Goal: Communication & Community: Participate in discussion

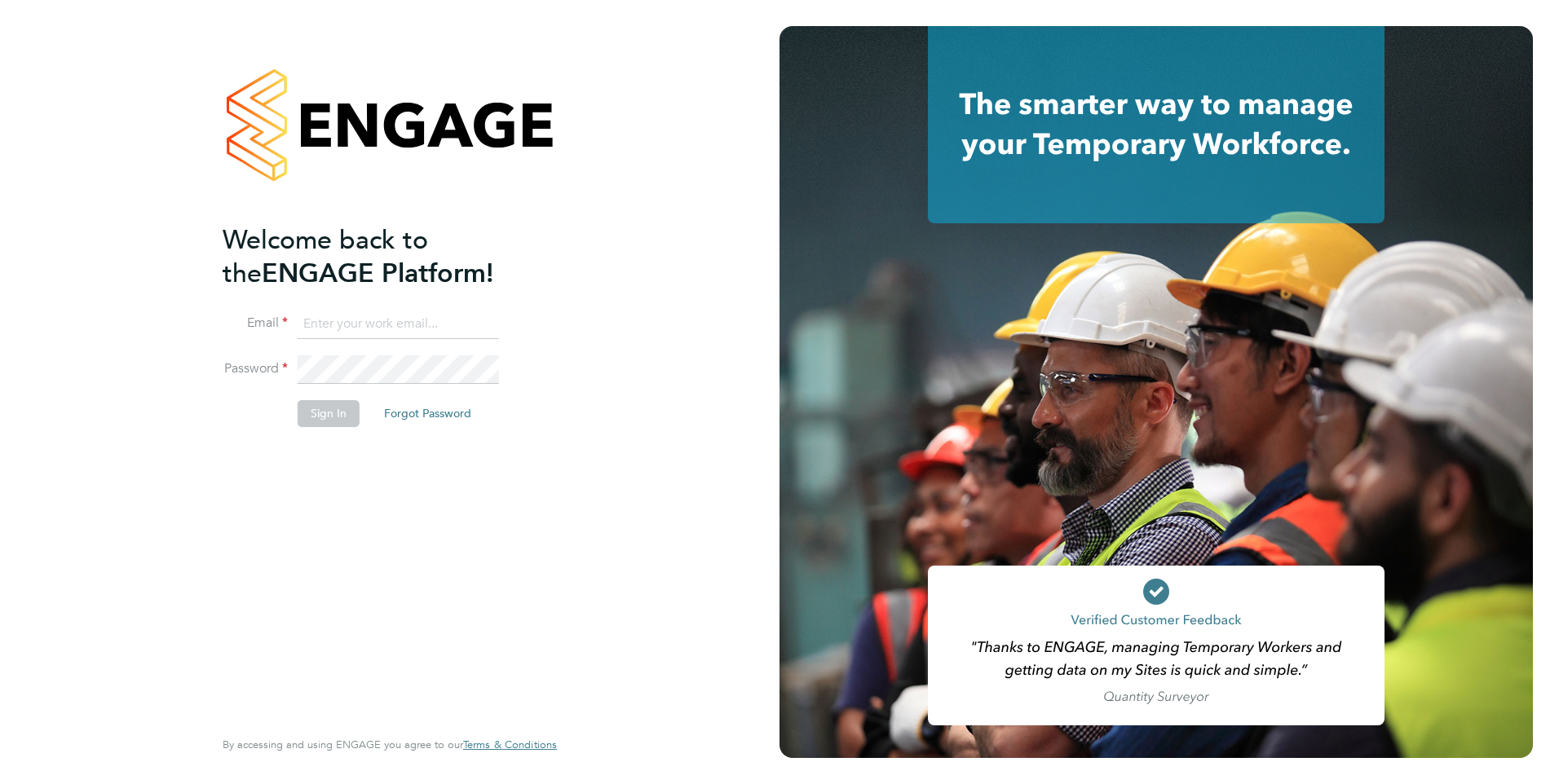
type input "Rufena.Haque@ncclondon.ac.uk"
click at [343, 412] on button "Sign In" at bounding box center [328, 413] width 62 height 26
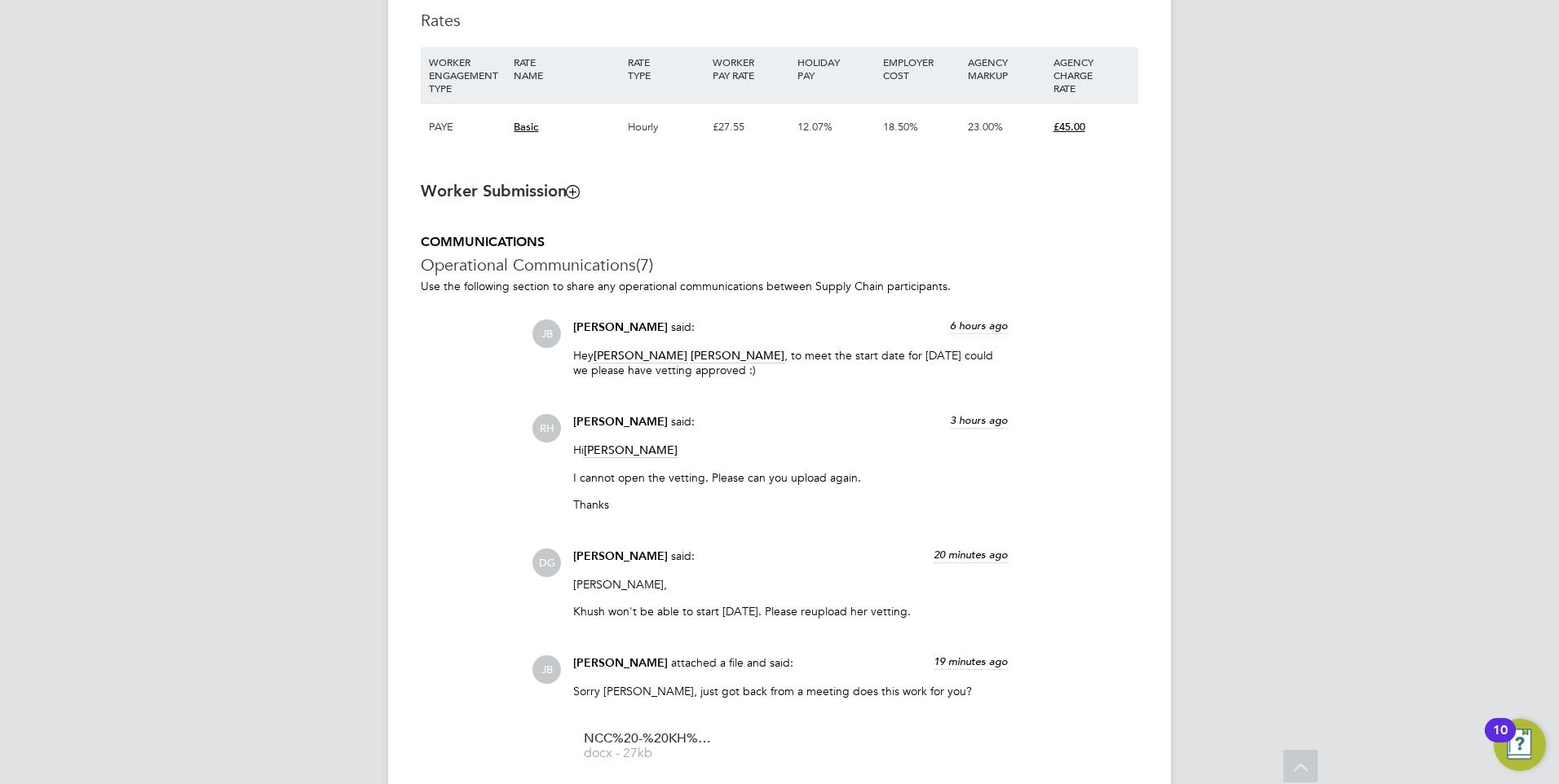
scroll to position [1729, 0]
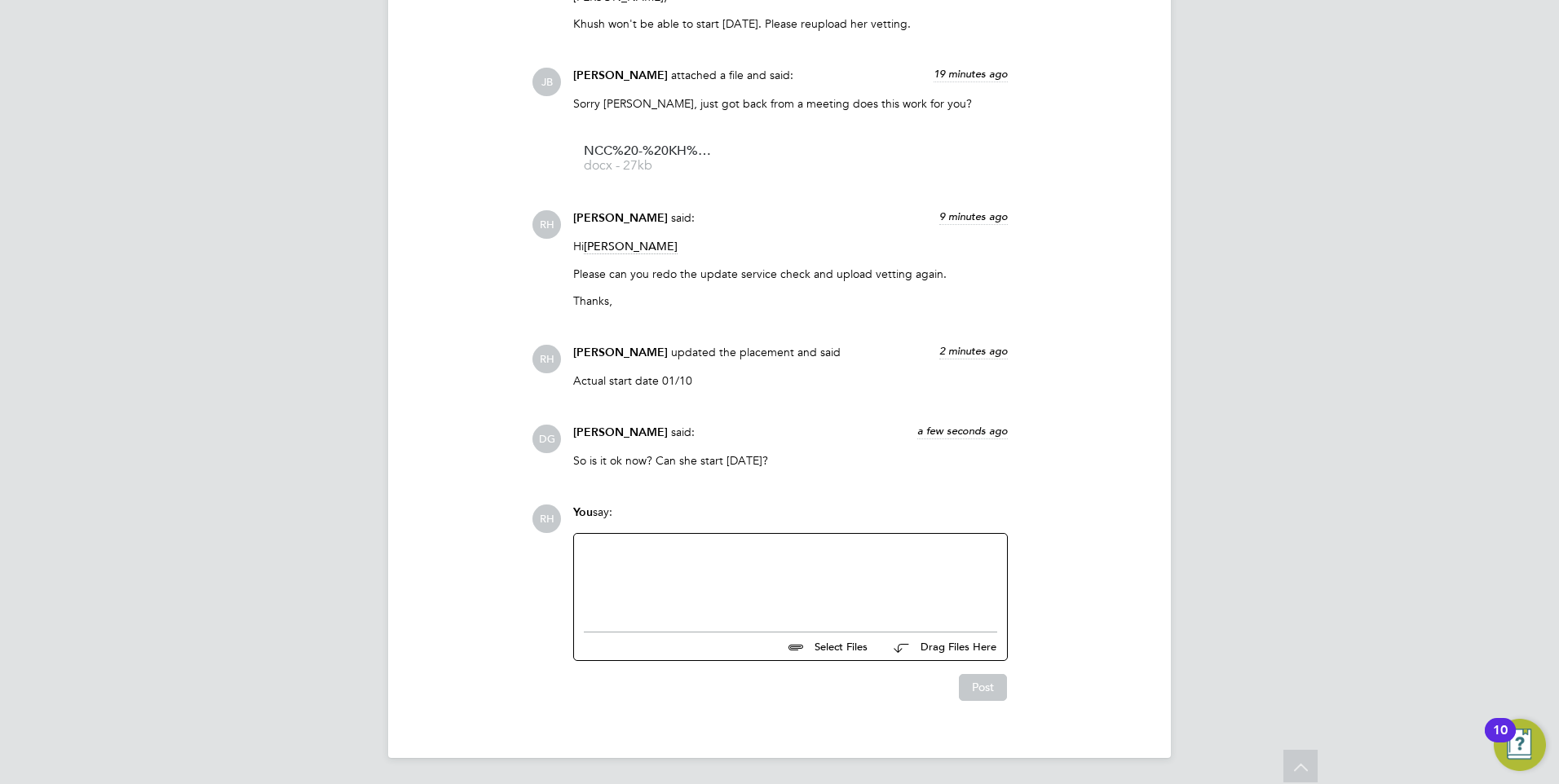
click at [732, 602] on div at bounding box center [790, 579] width 414 height 70
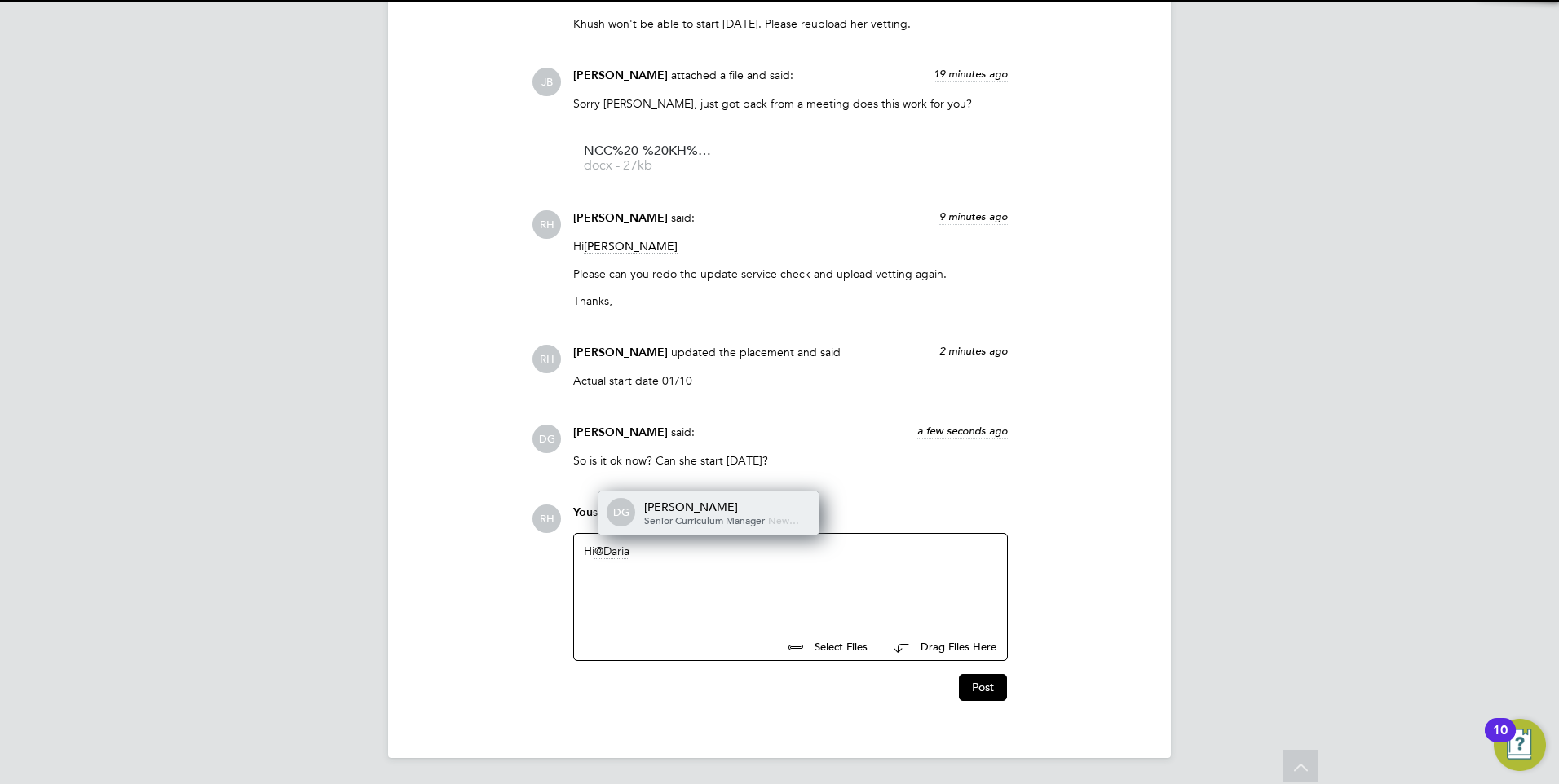
click at [716, 518] on span "Senior Curriculum Manager" at bounding box center [704, 520] width 121 height 13
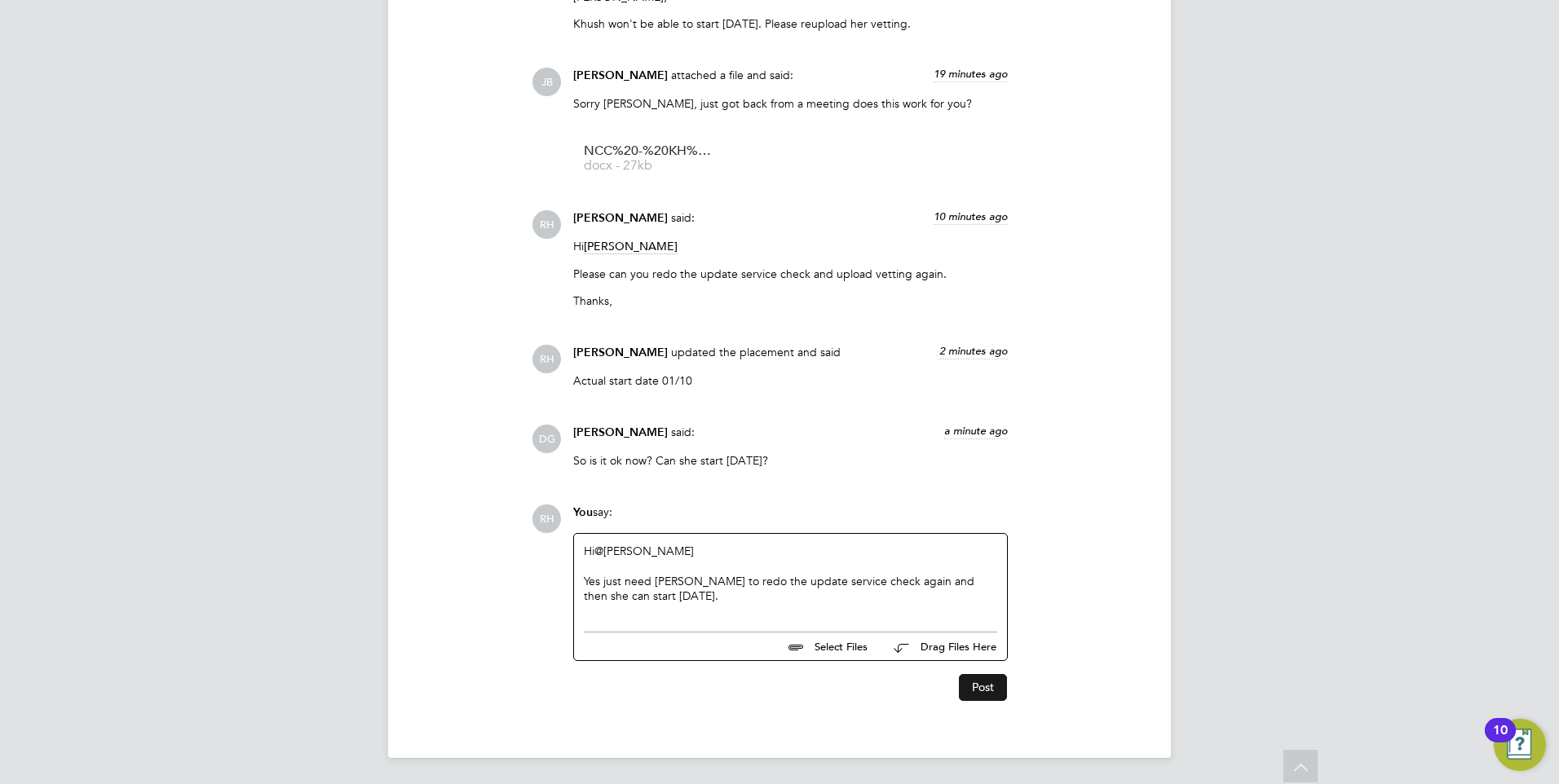
click at [990, 684] on button "Post" at bounding box center [983, 687] width 48 height 26
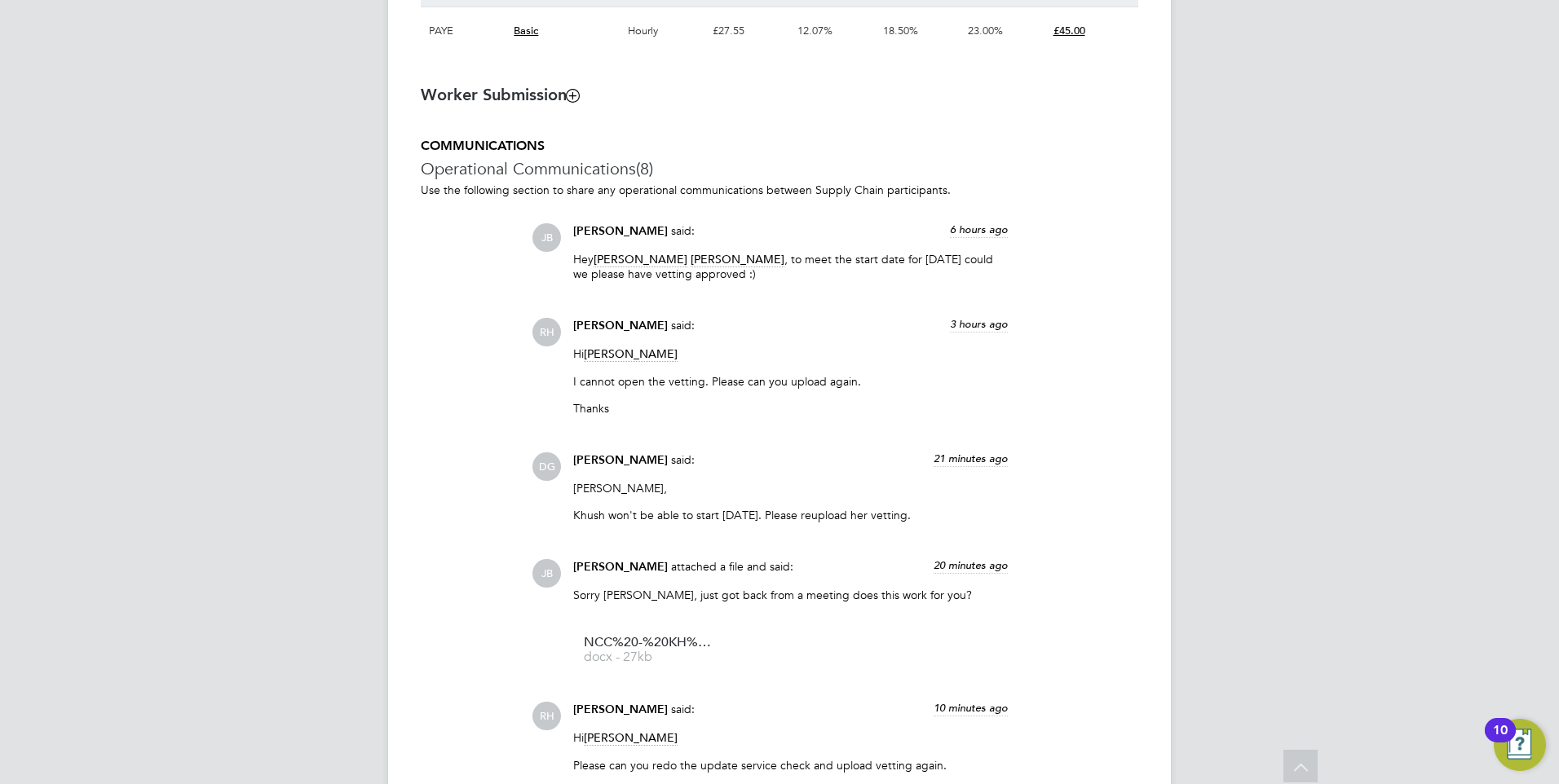
scroll to position [1200, 0]
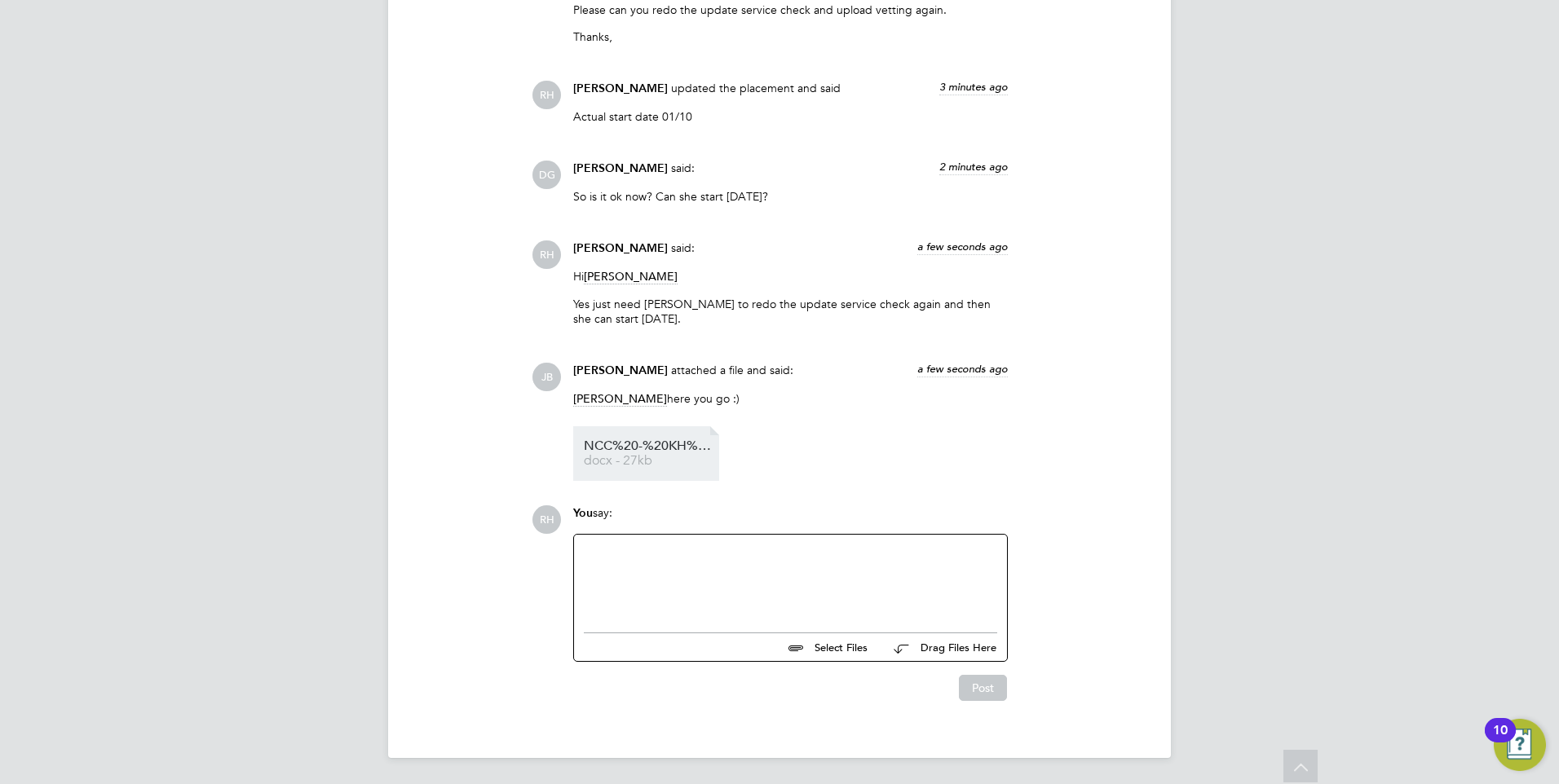
click at [680, 459] on span "docx - 27kb" at bounding box center [649, 460] width 130 height 12
click at [677, 575] on div at bounding box center [790, 579] width 414 height 70
click at [964, 683] on button "Post" at bounding box center [983, 688] width 48 height 26
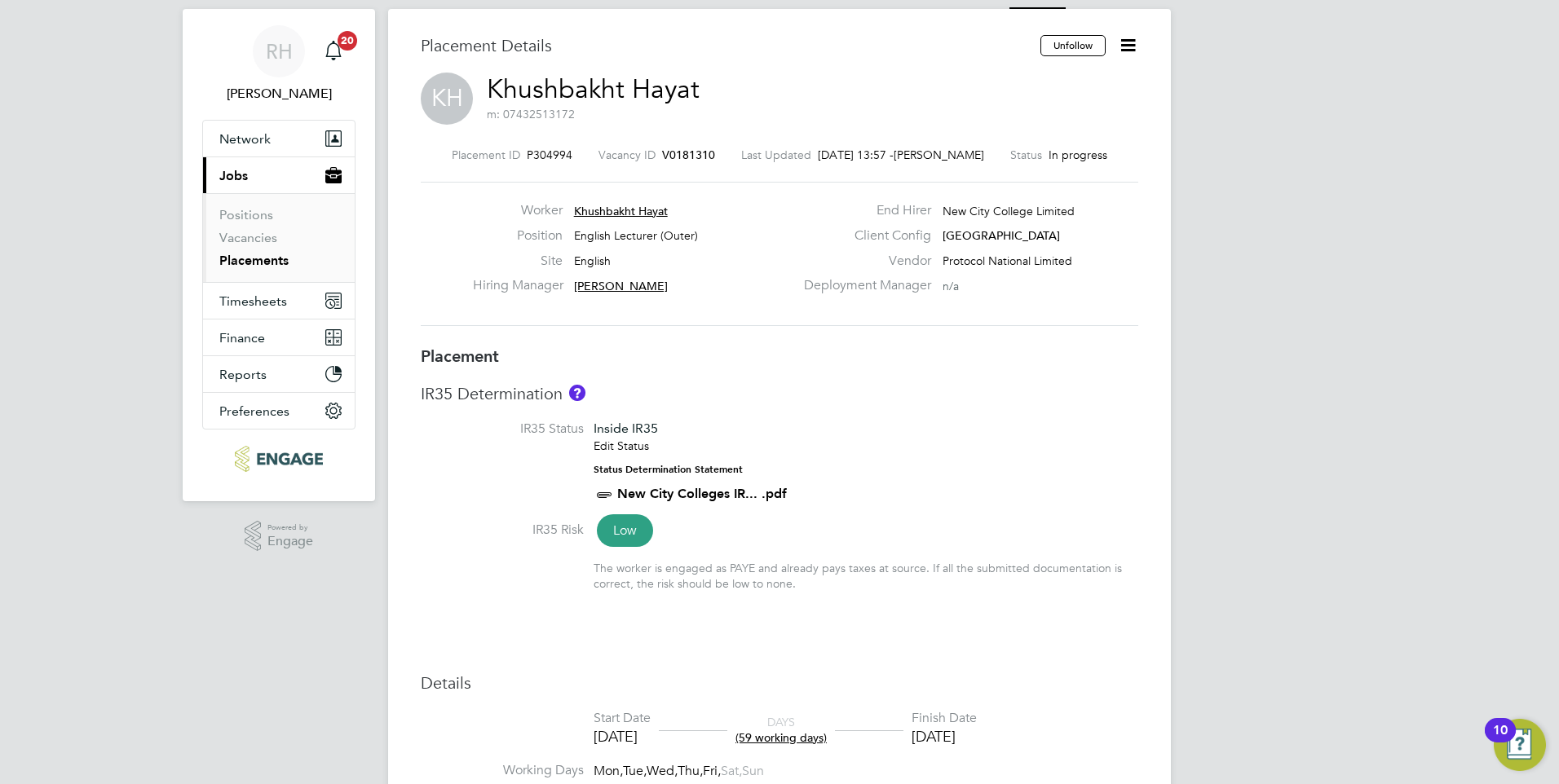
click at [694, 153] on span "V0181310" at bounding box center [689, 155] width 53 height 15
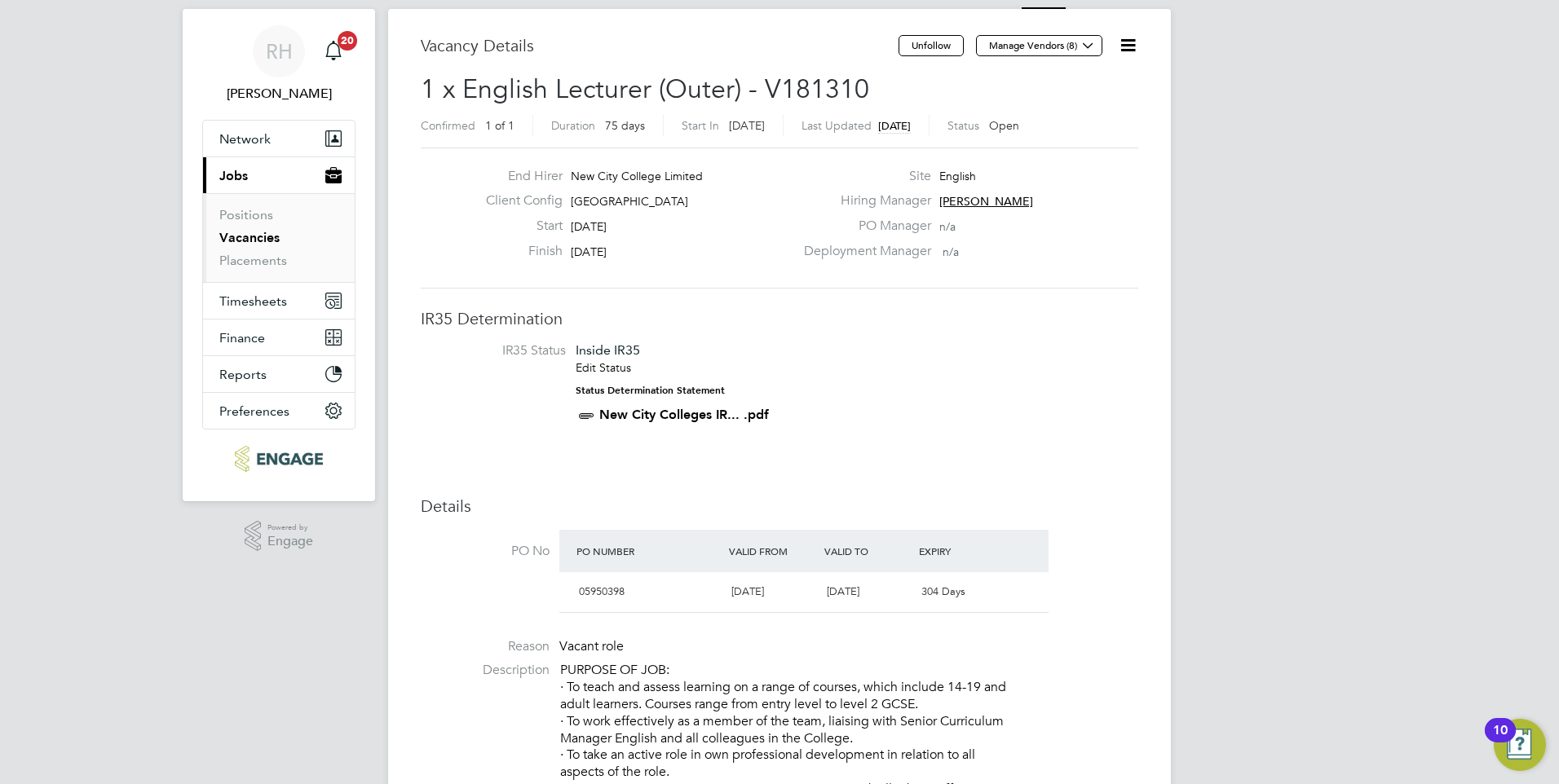
click at [1127, 43] on icon at bounding box center [1128, 45] width 21 height 21
click at [1092, 106] on li "Update Status" at bounding box center [1088, 107] width 95 height 23
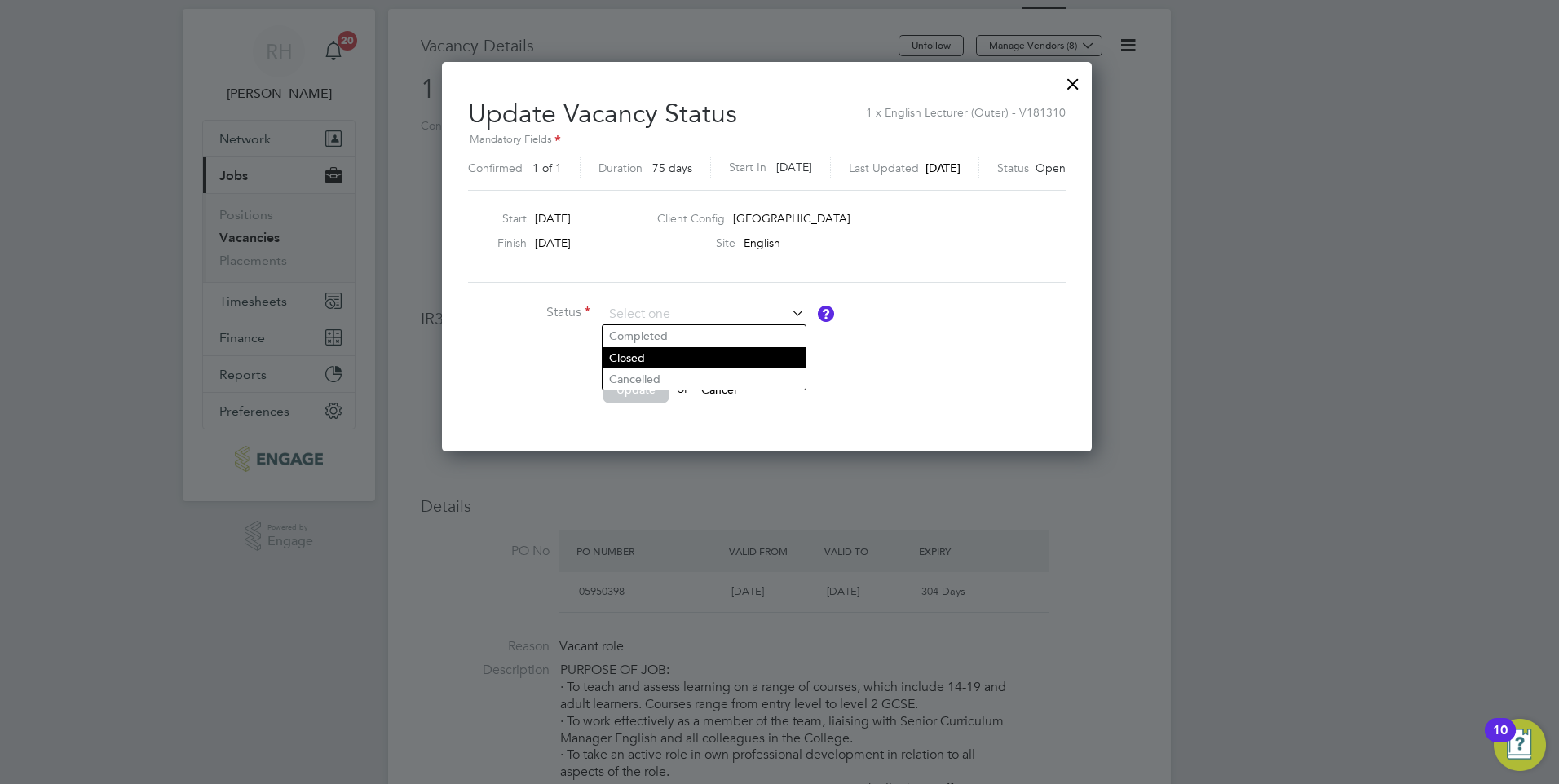
click at [632, 359] on li "Closed" at bounding box center [704, 358] width 203 height 21
type input "Closed"
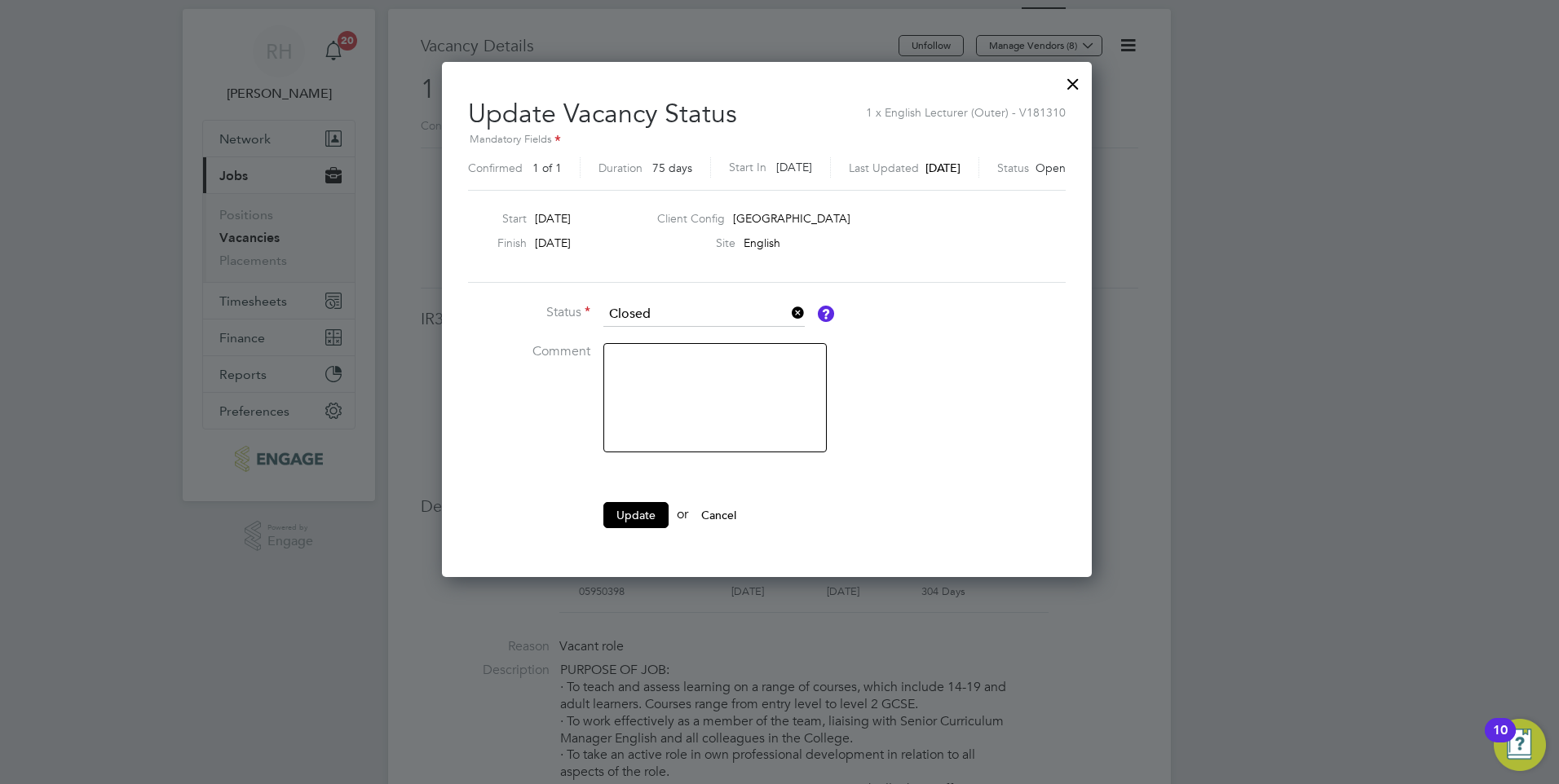
click at [652, 384] on textarea at bounding box center [715, 398] width 224 height 109
type textarea "Filled"
click at [625, 519] on button "Update" at bounding box center [636, 515] width 65 height 26
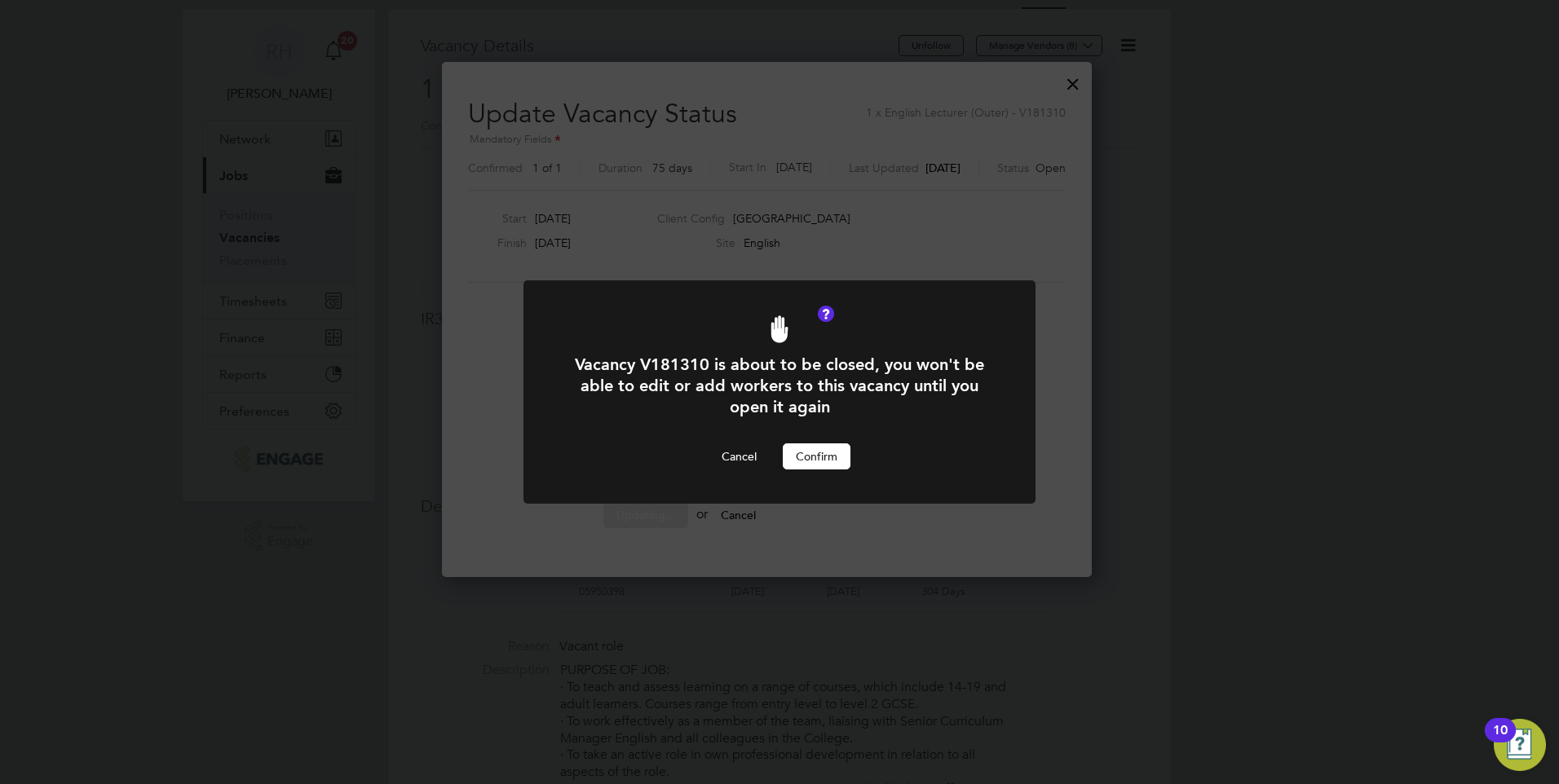
click at [839, 460] on button "Confirm" at bounding box center [817, 456] width 68 height 26
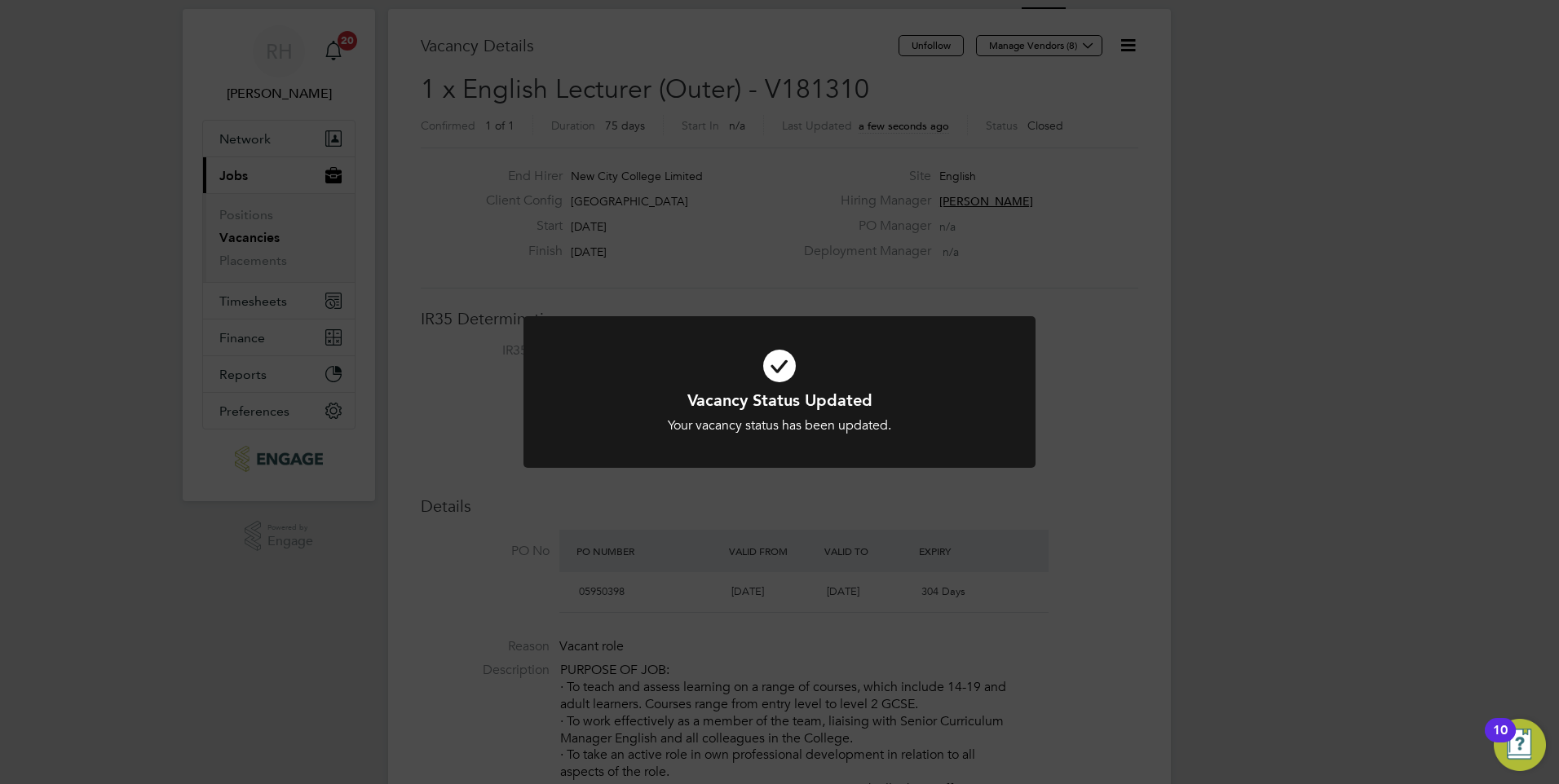
click at [815, 546] on div "Vacancy Status Updated Your vacancy status has been updated. Cancel Okay" at bounding box center [780, 392] width 1559 height 784
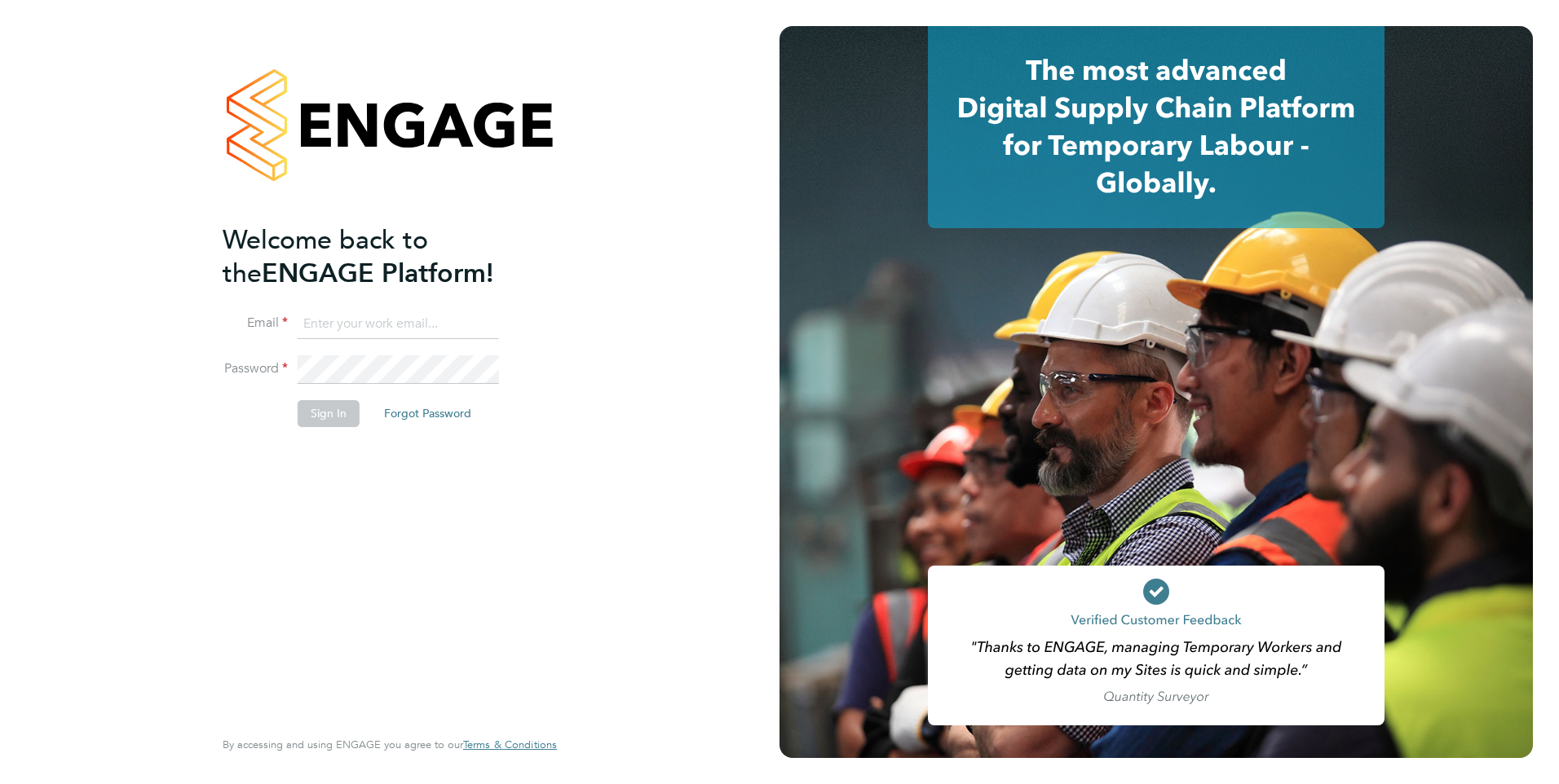
type input "Rufena.Haque@ncclondon.ac.uk"
click at [330, 413] on button "Sign In" at bounding box center [328, 413] width 62 height 26
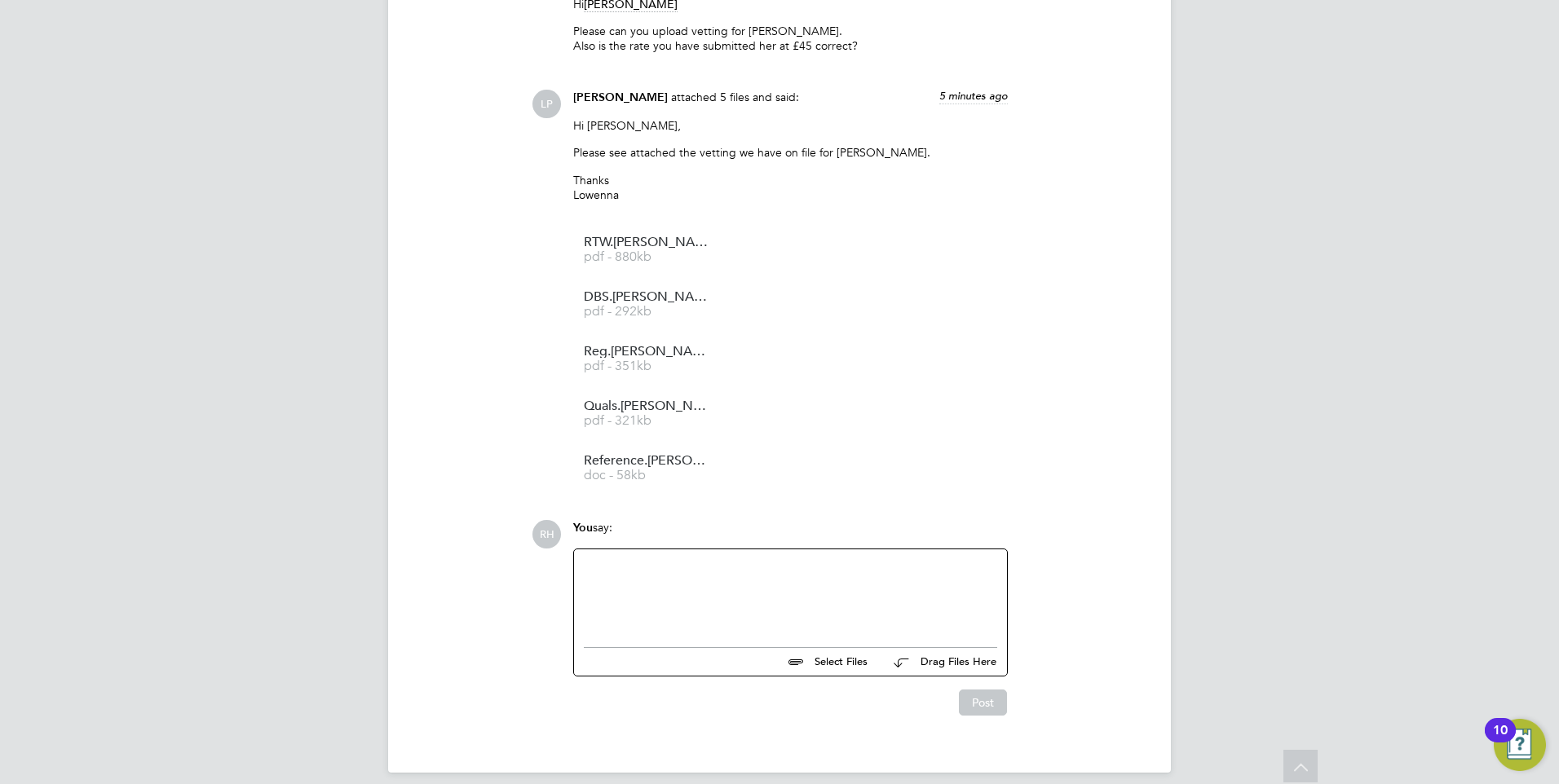
scroll to position [2740, 0]
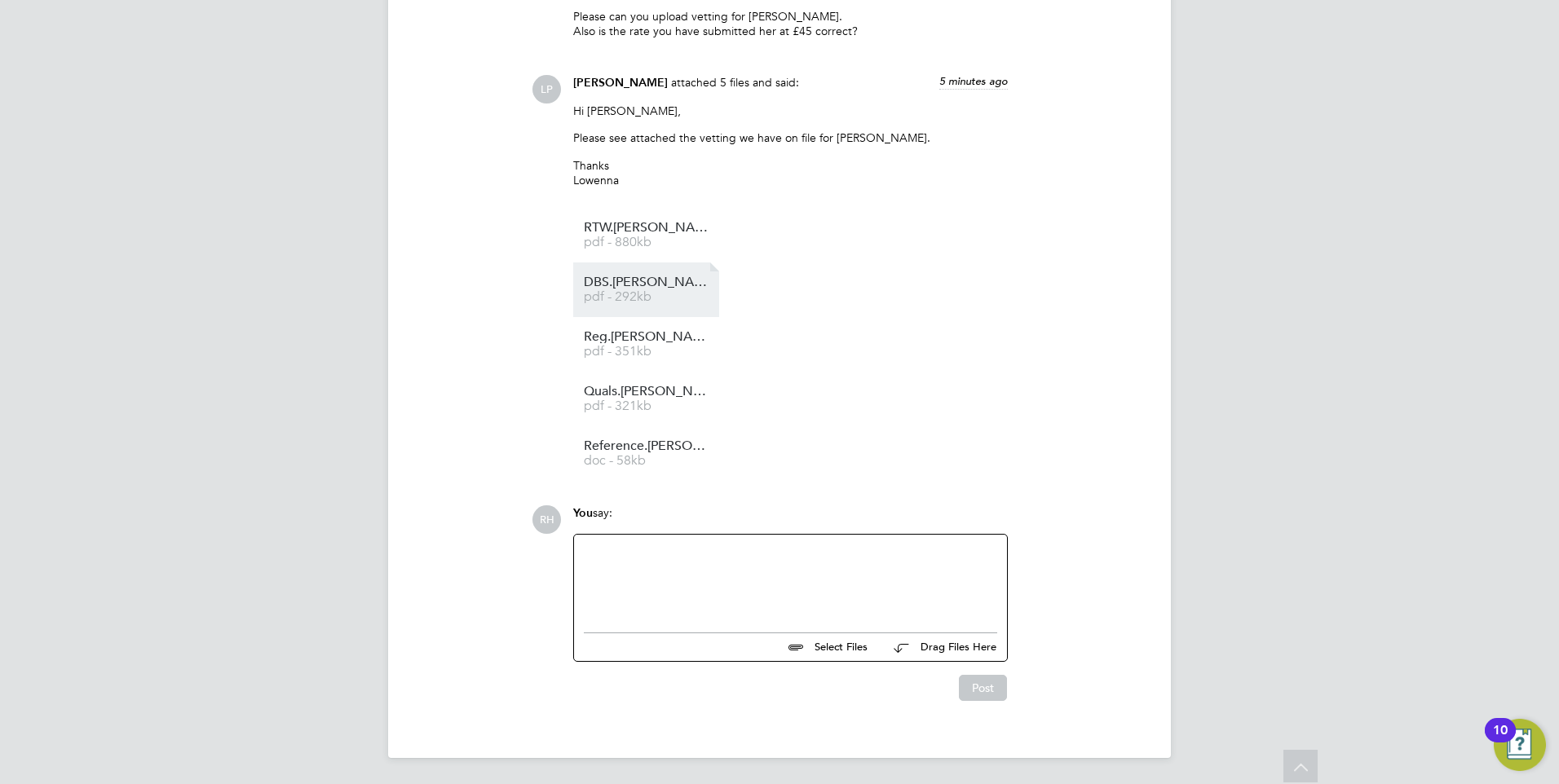
click at [615, 295] on span "pdf - 292kb" at bounding box center [649, 297] width 130 height 12
click at [642, 444] on span "Reference.[PERSON_NAME]%20Monrose.[PERSON_NAME]%20Academy%20College.[DATE]-[DAT…" at bounding box center [649, 446] width 130 height 12
click at [664, 553] on div at bounding box center [790, 579] width 414 height 70
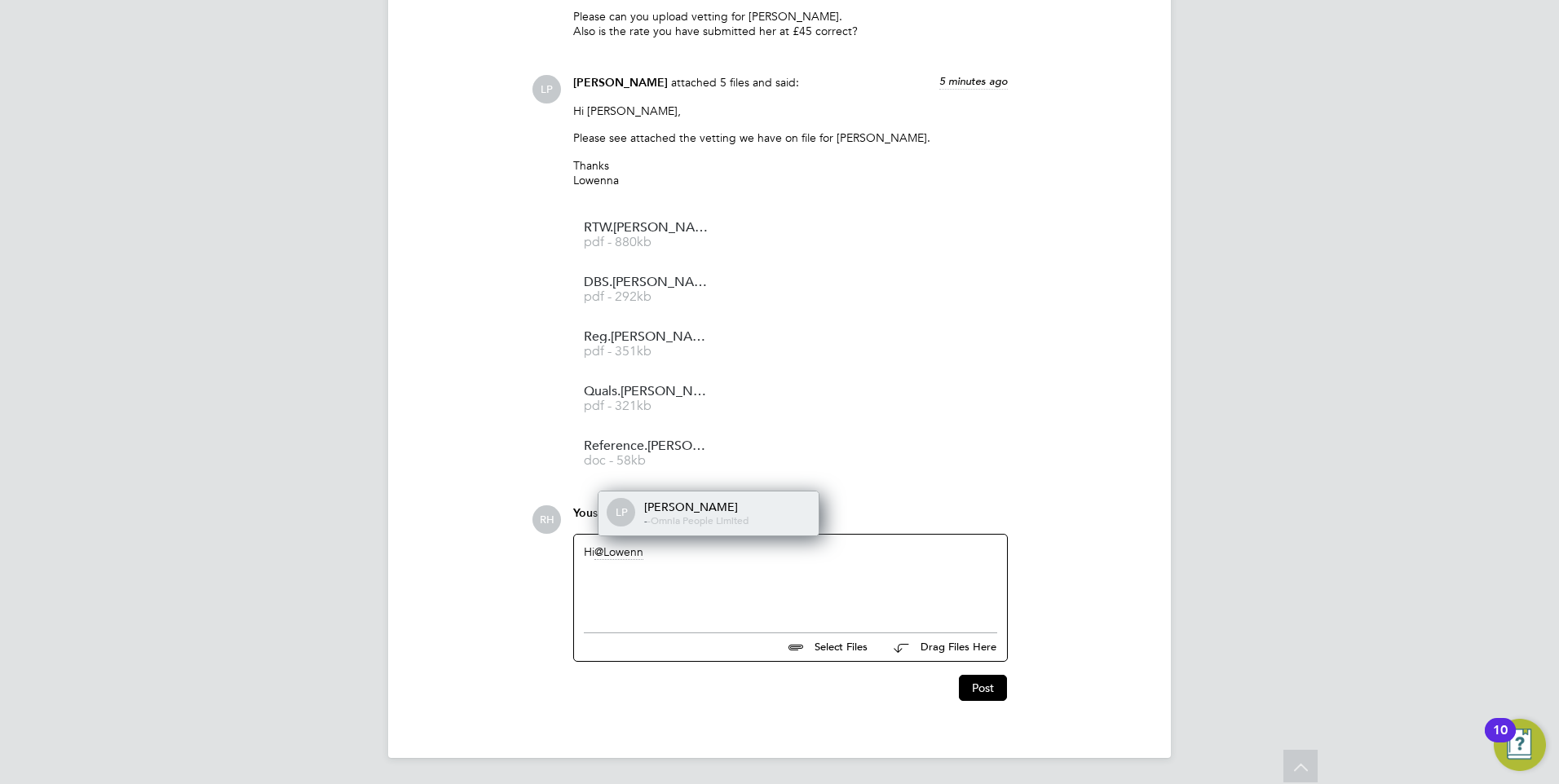
click at [683, 515] on span "Omnia People Limited" at bounding box center [699, 520] width 97 height 13
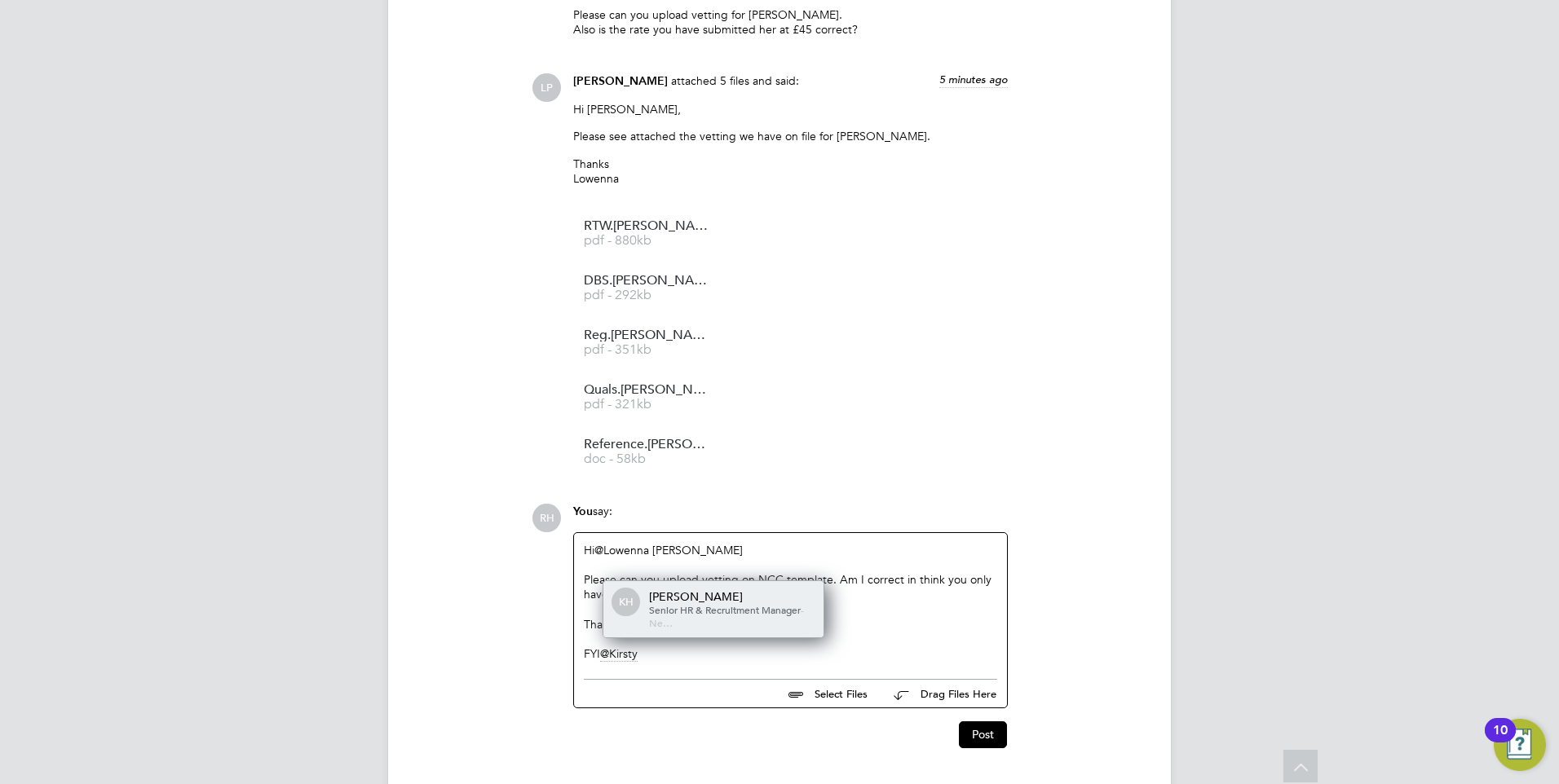
click at [764, 609] on span "Senior HR & Recruitment Manager" at bounding box center [725, 610] width 152 height 13
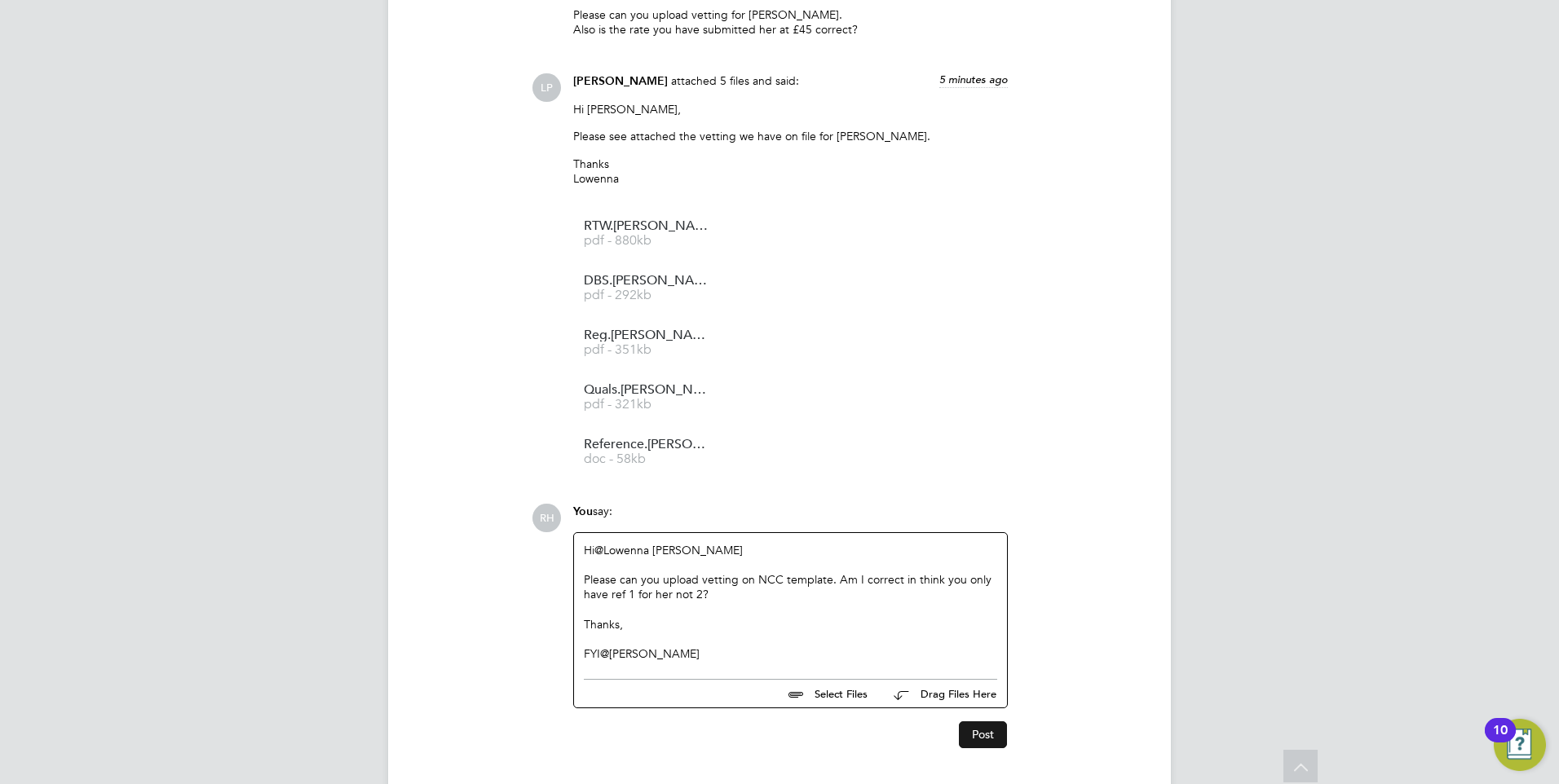
click at [994, 736] on button "Post" at bounding box center [983, 734] width 48 height 26
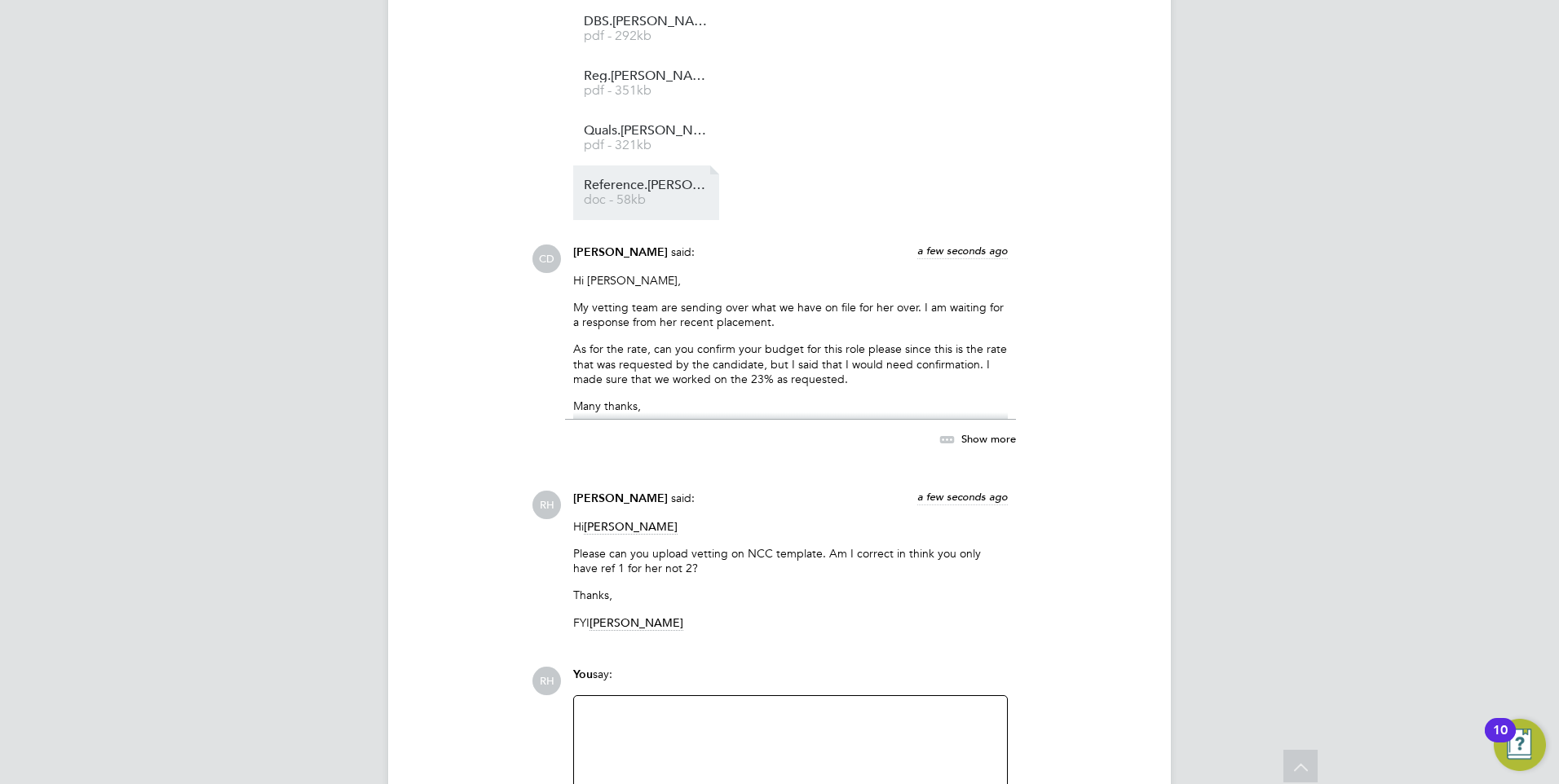
click at [659, 206] on span "doc - 58kb" at bounding box center [649, 200] width 130 height 12
click at [697, 725] on div at bounding box center [790, 740] width 414 height 70
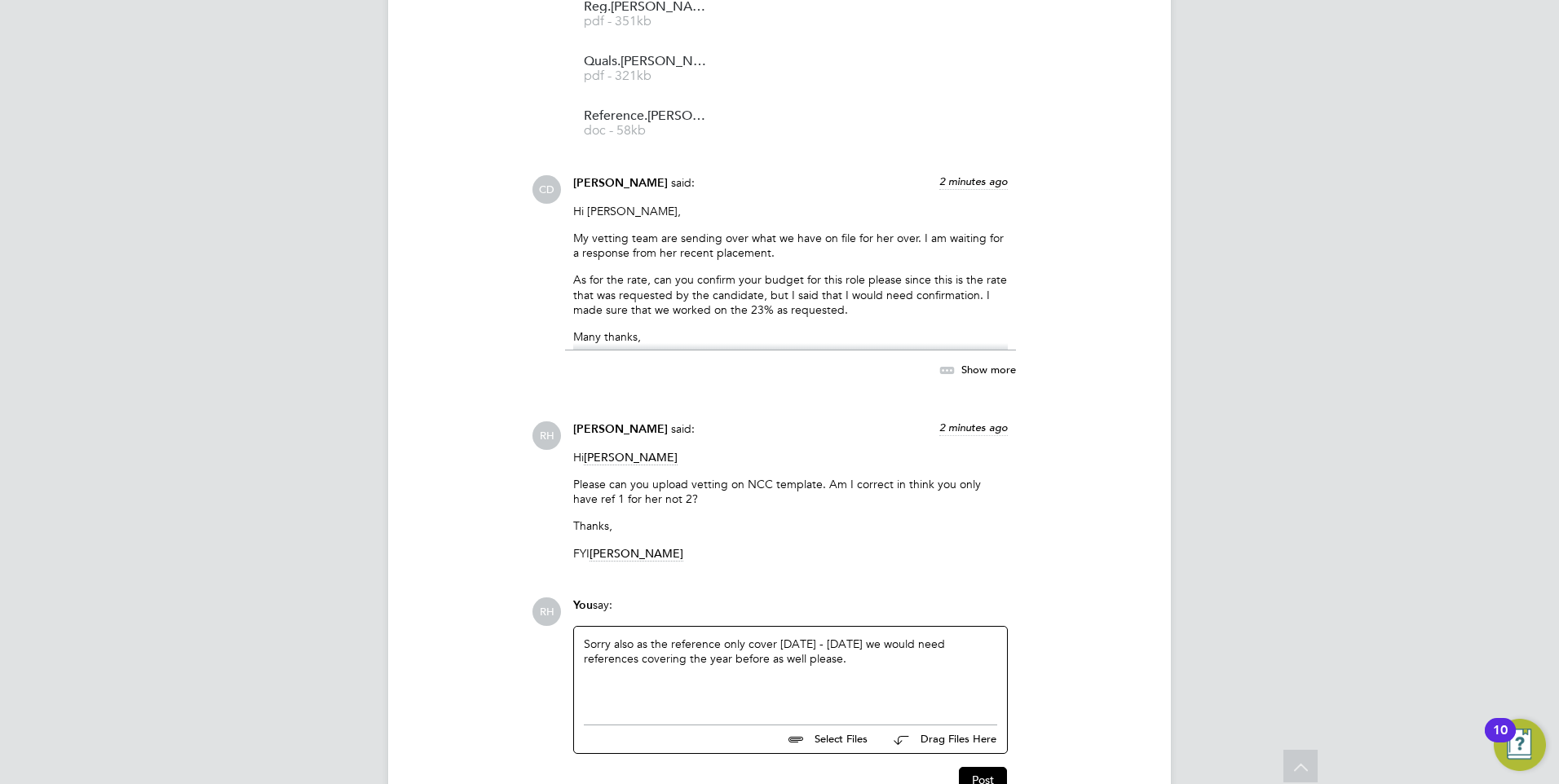
scroll to position [3162, 0]
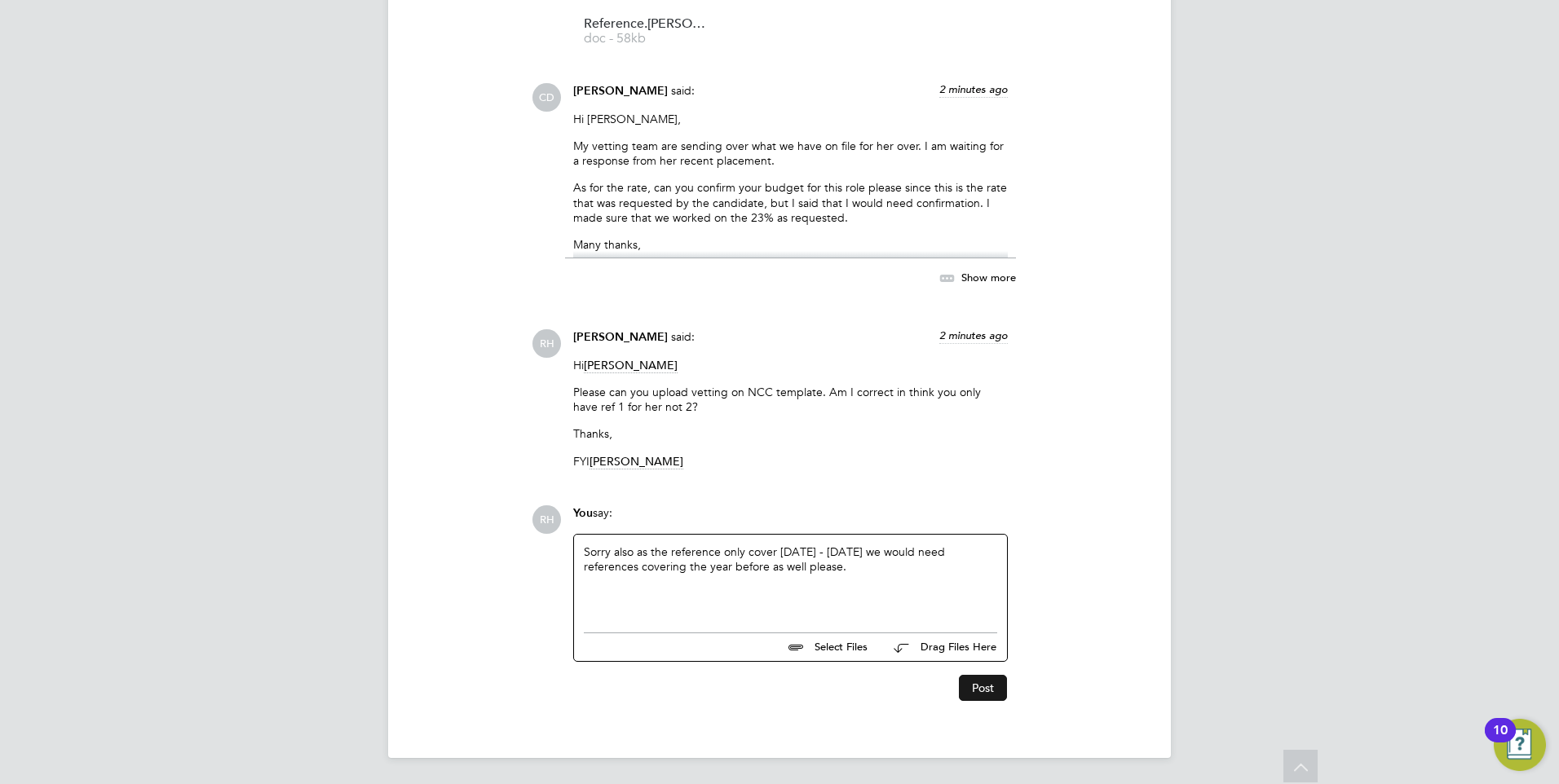
click at [972, 676] on button "Post" at bounding box center [983, 688] width 48 height 26
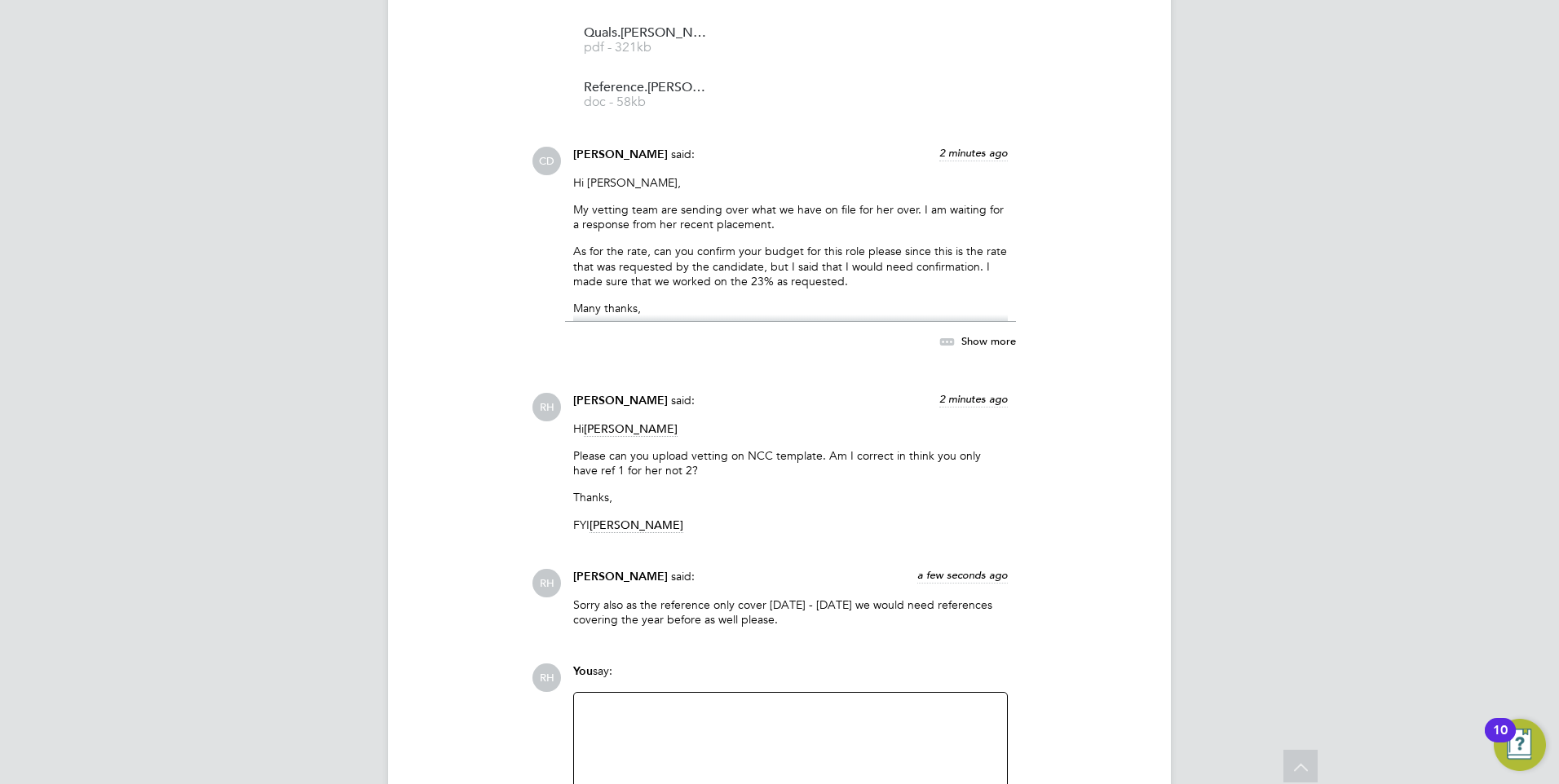
scroll to position [3256, 0]
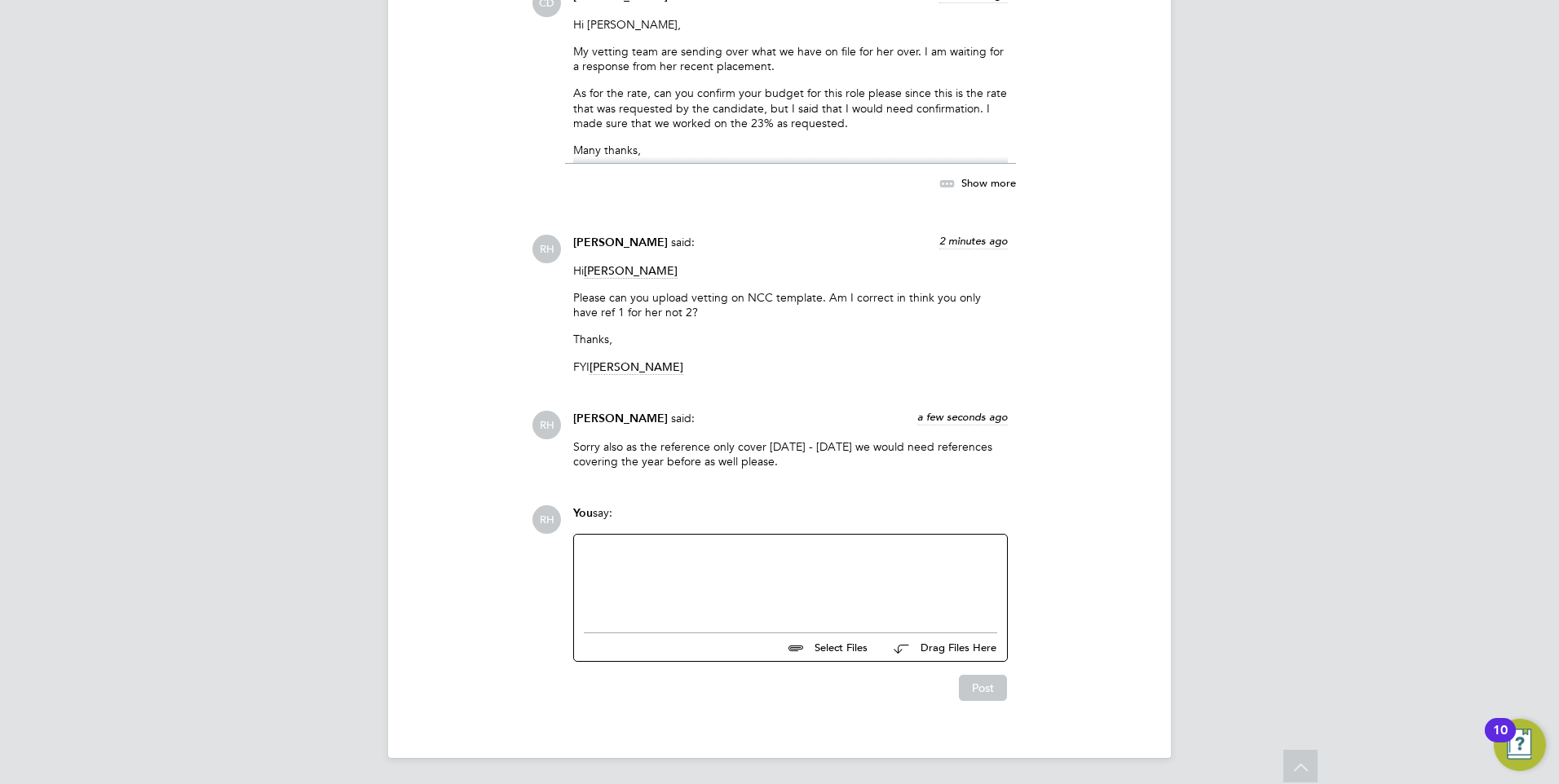
click at [798, 595] on div at bounding box center [790, 579] width 414 height 70
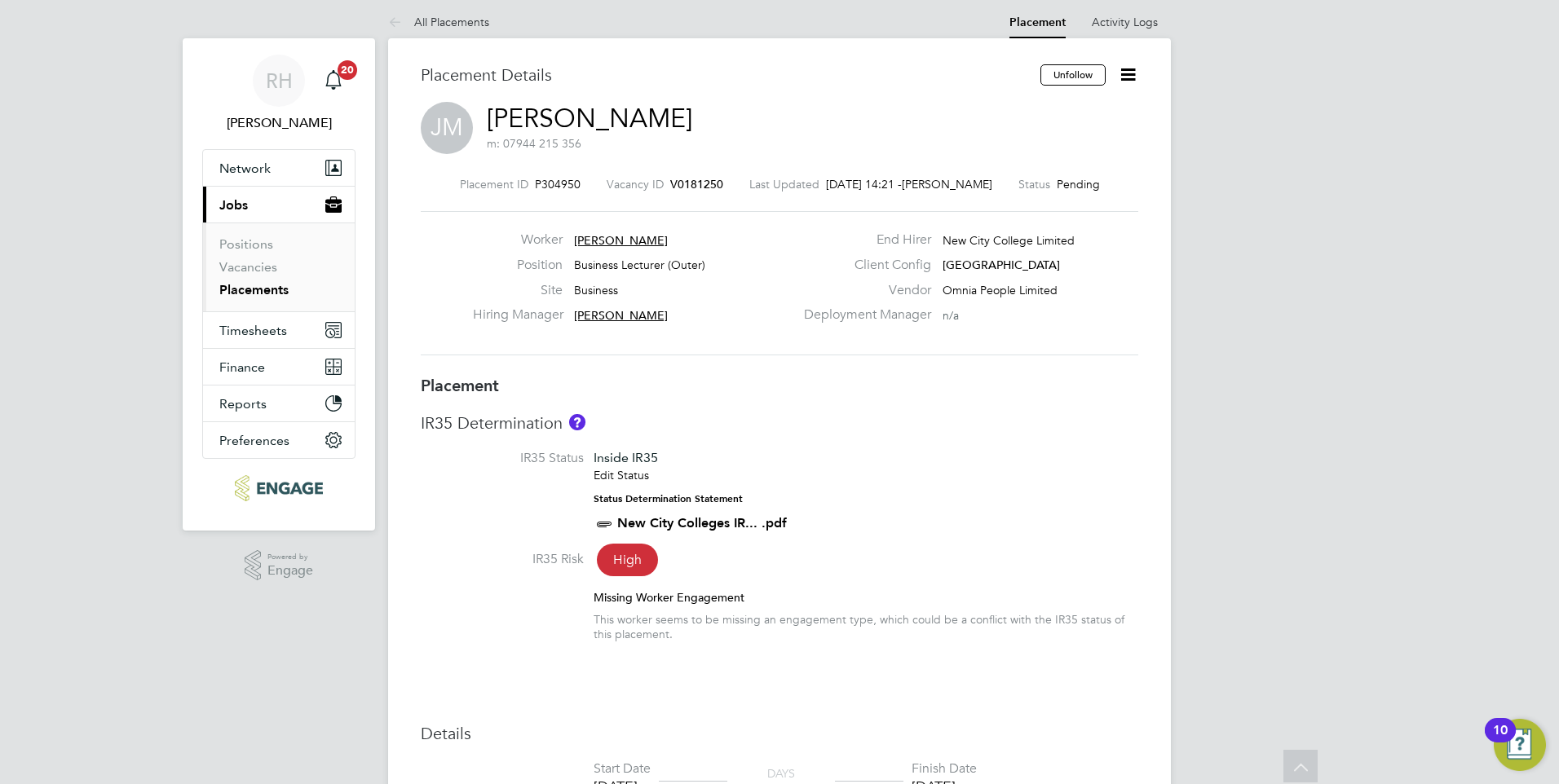
scroll to position [0, 0]
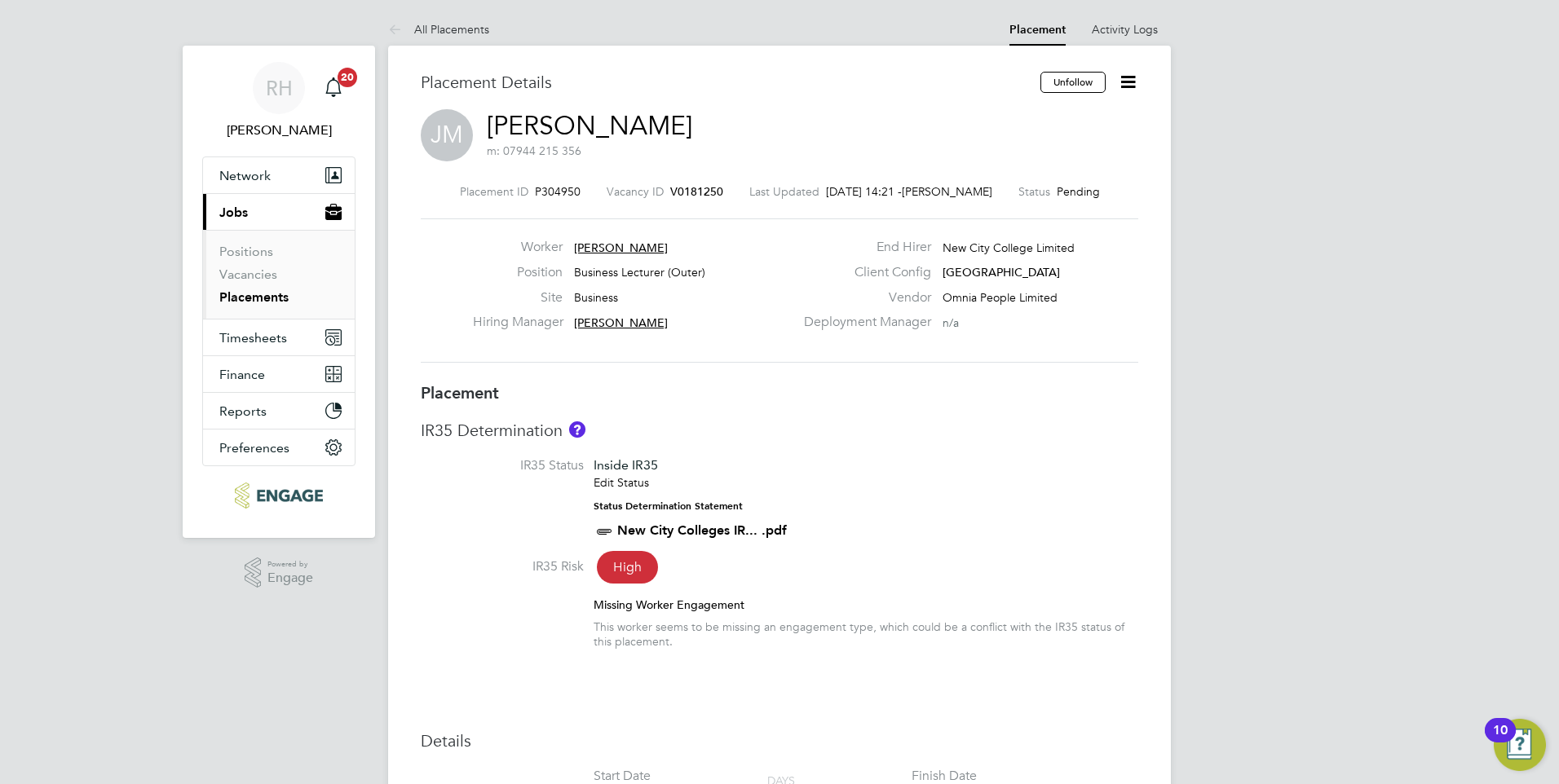
click at [689, 190] on span "V0181250" at bounding box center [697, 191] width 53 height 15
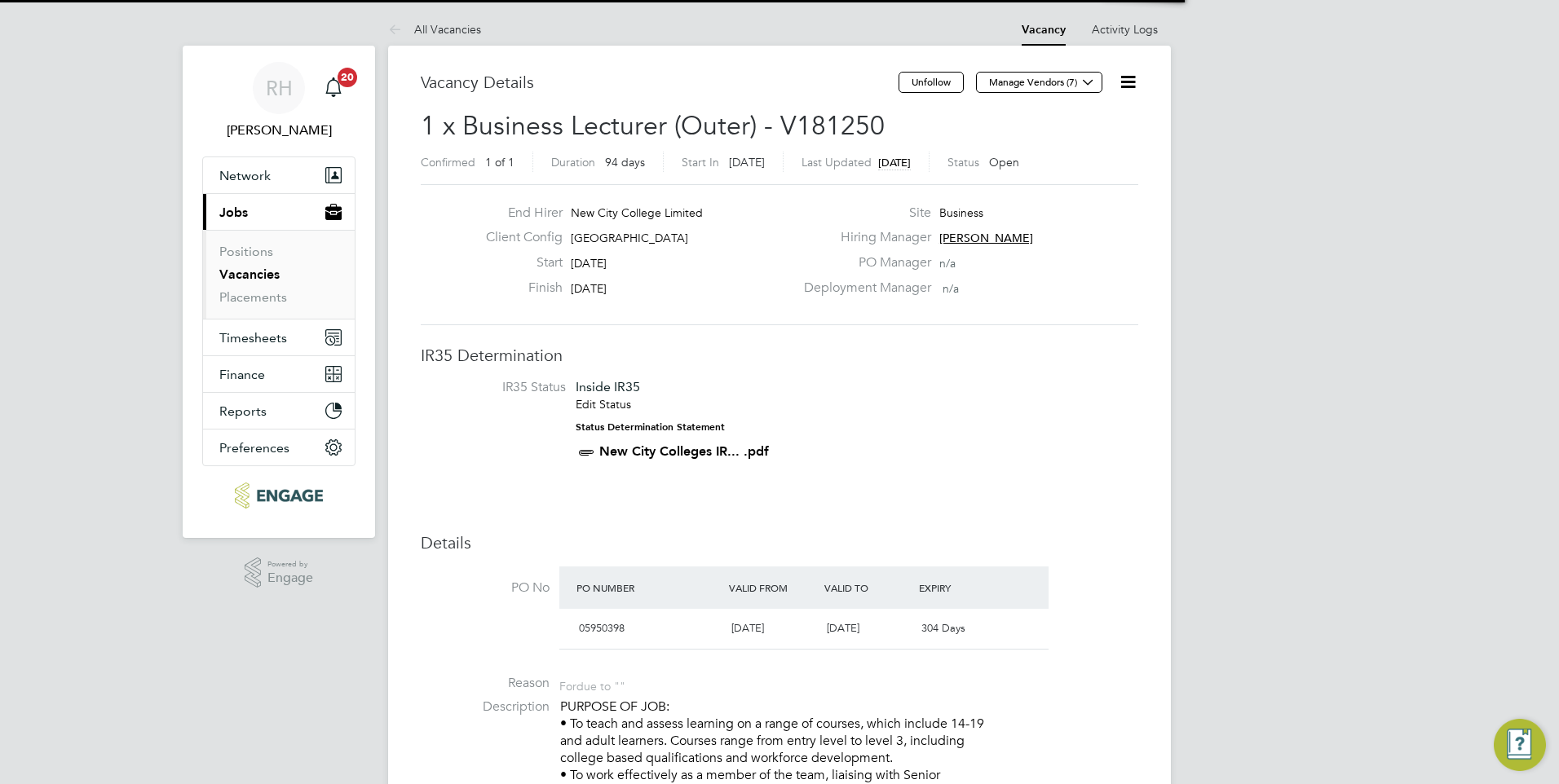
scroll to position [48, 114]
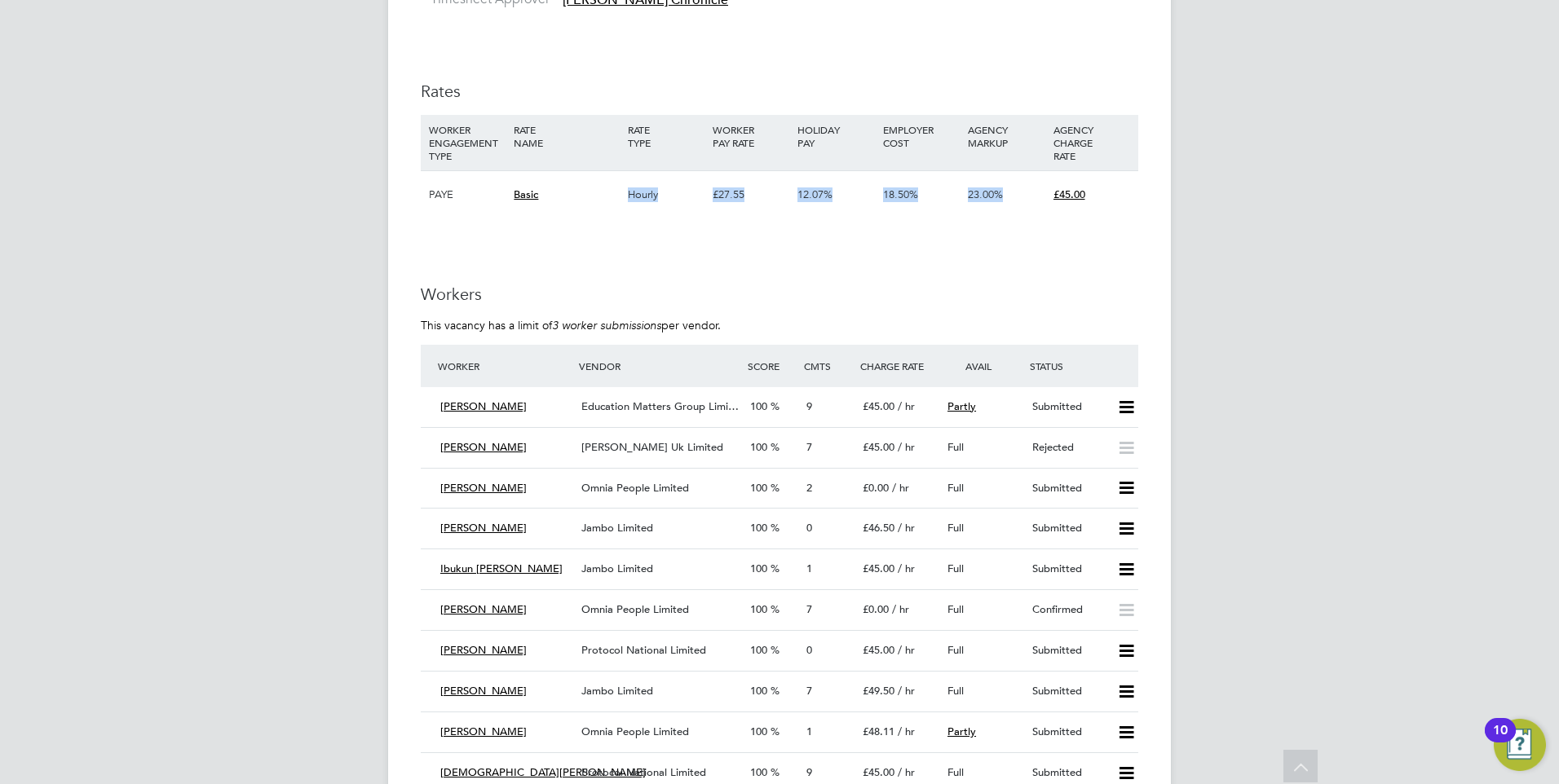
drag, startPoint x: 1118, startPoint y: 201, endPoint x: 610, endPoint y: 190, distance: 508.1
click at [610, 190] on div "PAYE Basic Hourly £27.55 12.07% 18.50% 23.00% £45.00" at bounding box center [780, 194] width 718 height 48
drag, startPoint x: 610, startPoint y: 190, endPoint x: 722, endPoint y: 243, distance: 123.9
click at [648, 614] on span "Omnia People Limited" at bounding box center [635, 609] width 107 height 14
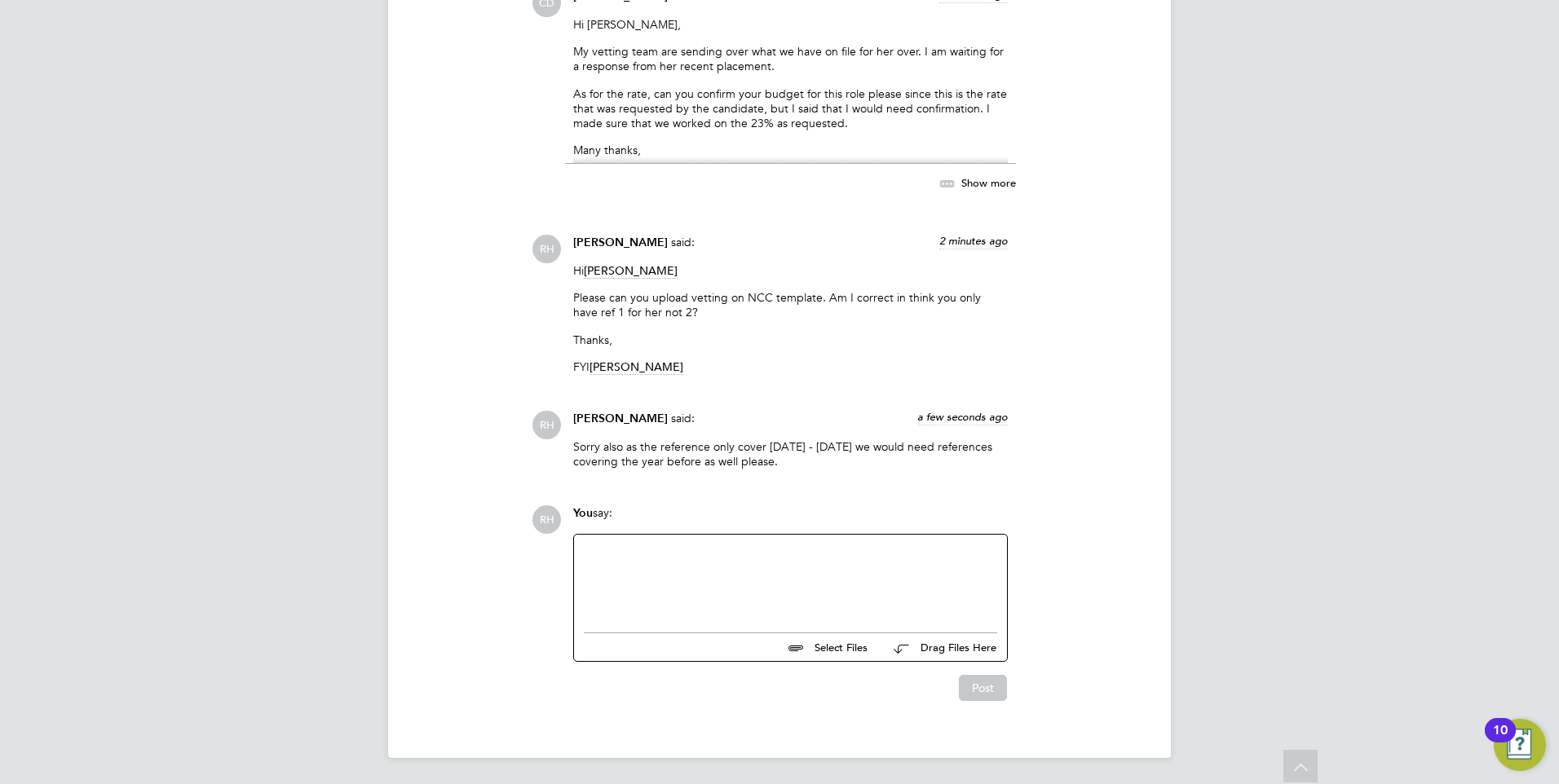
click at [675, 551] on div at bounding box center [790, 579] width 414 height 70
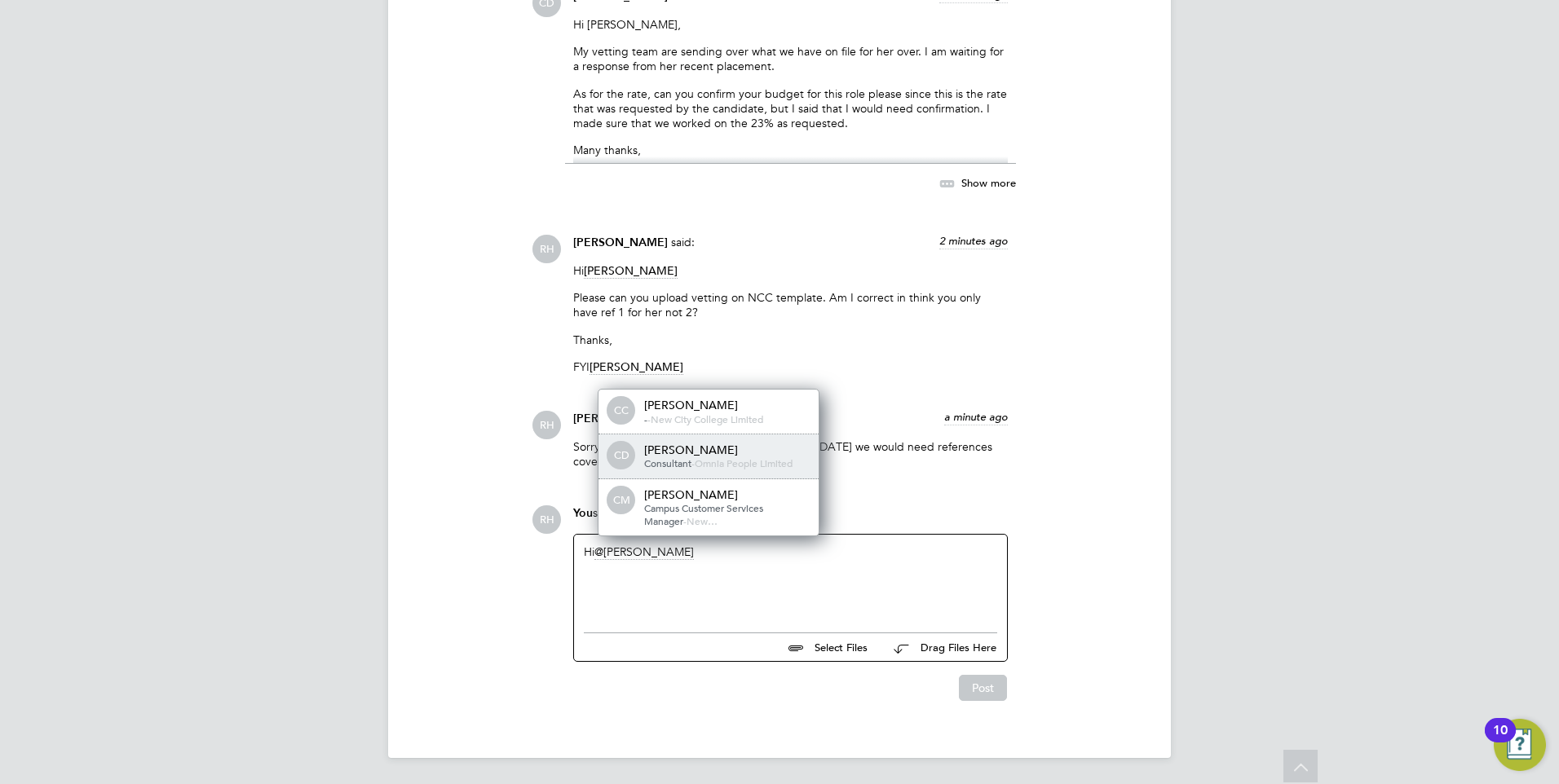
click at [690, 456] on span "Consultant" at bounding box center [667, 463] width 47 height 13
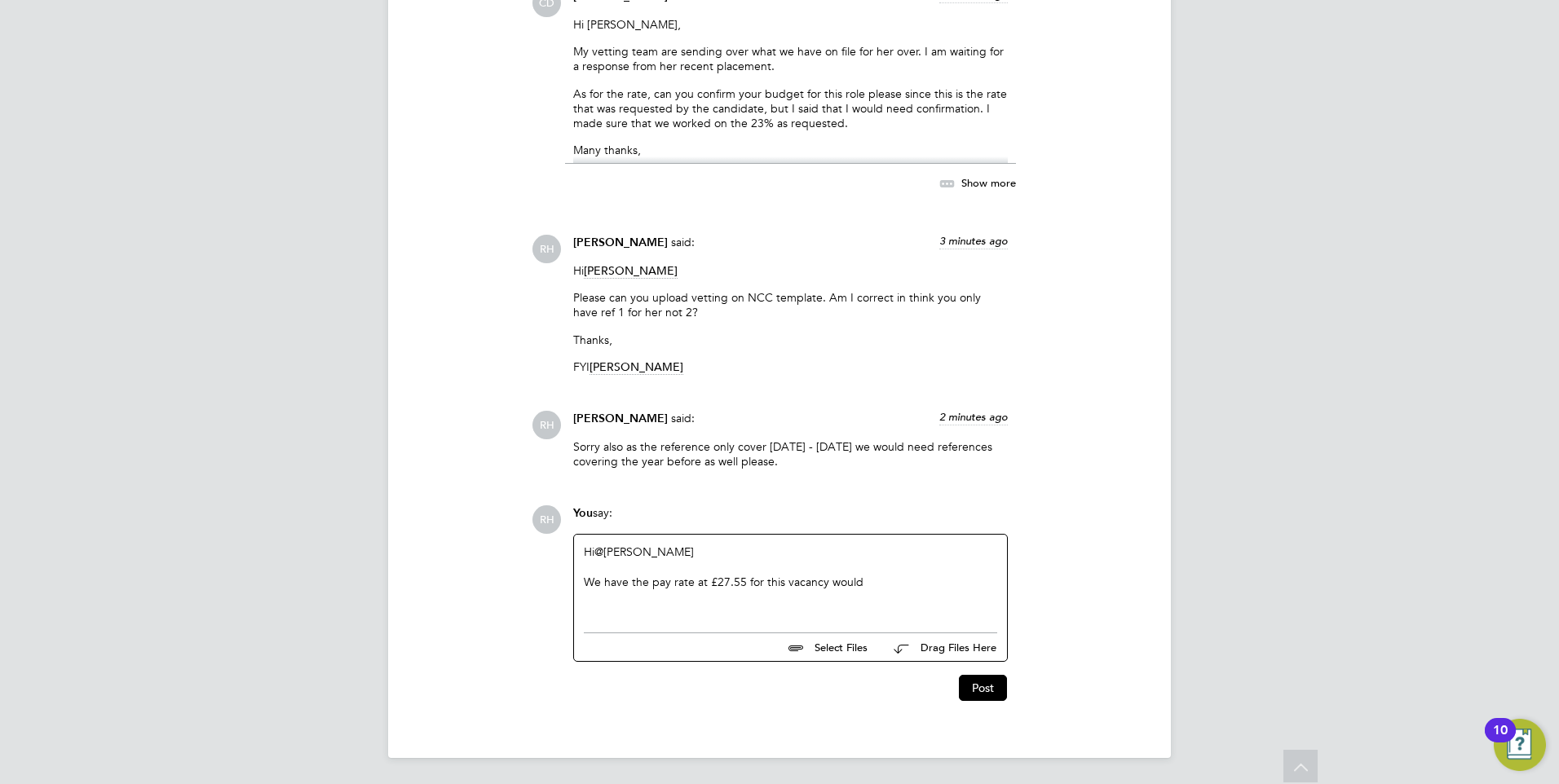
drag, startPoint x: 864, startPoint y: 588, endPoint x: 824, endPoint y: 579, distance: 41.0
click at [824, 579] on div "We have the pay rate at £27.55 for this vacancy would" at bounding box center [790, 574] width 414 height 30
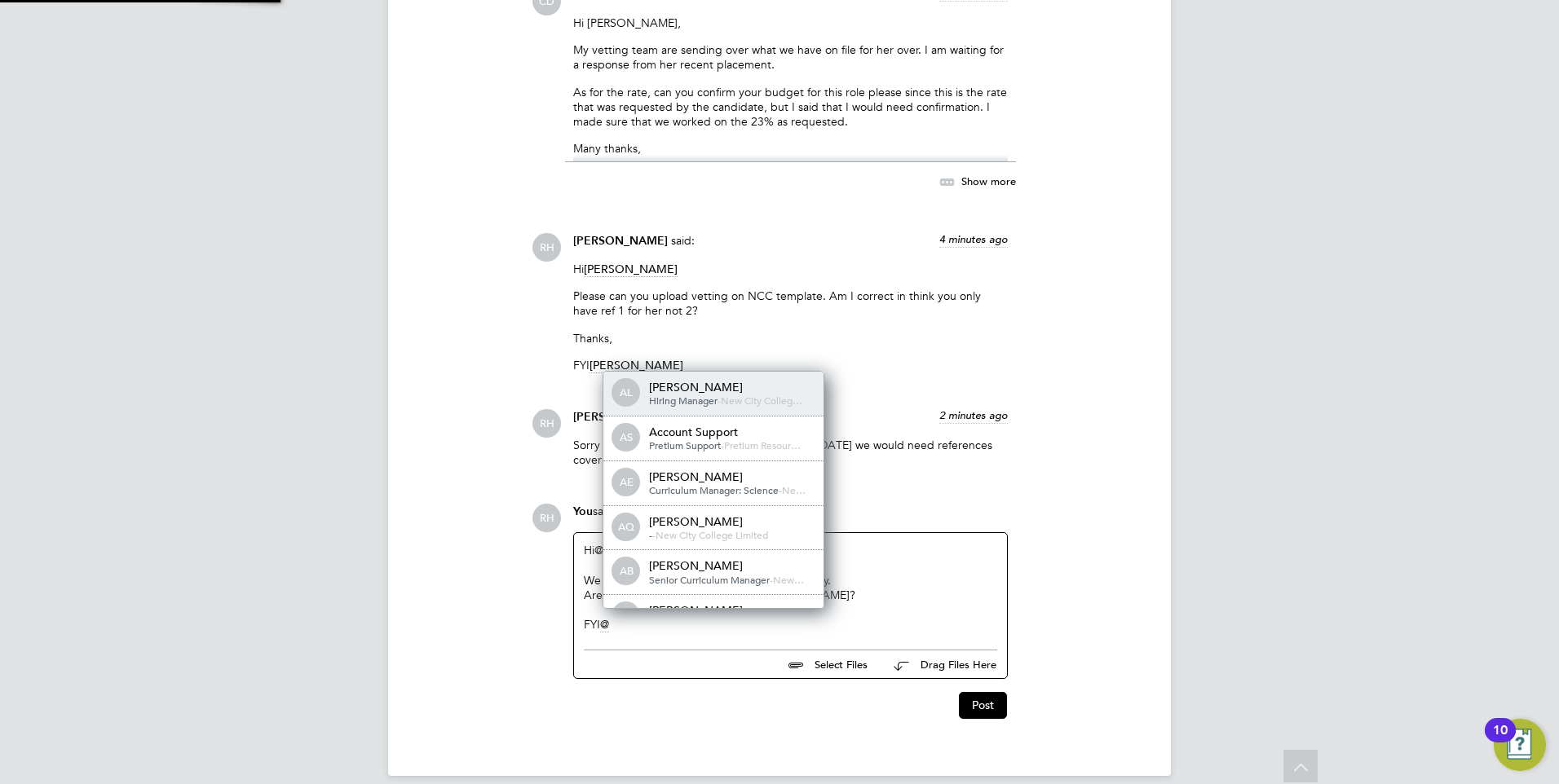
scroll to position [13, 163]
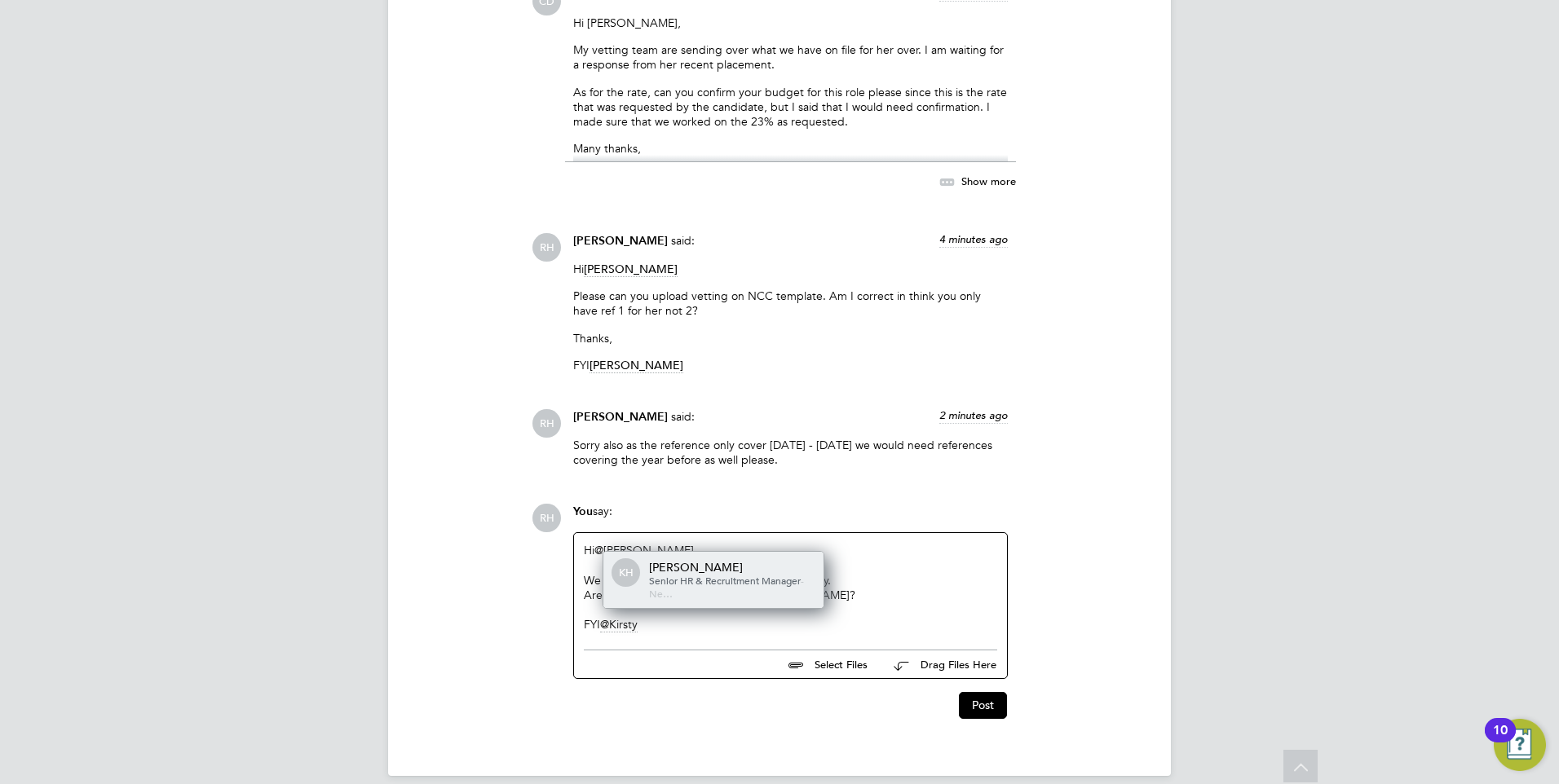
click at [761, 583] on span "Senior HR & Recruitment Manager" at bounding box center [725, 580] width 152 height 13
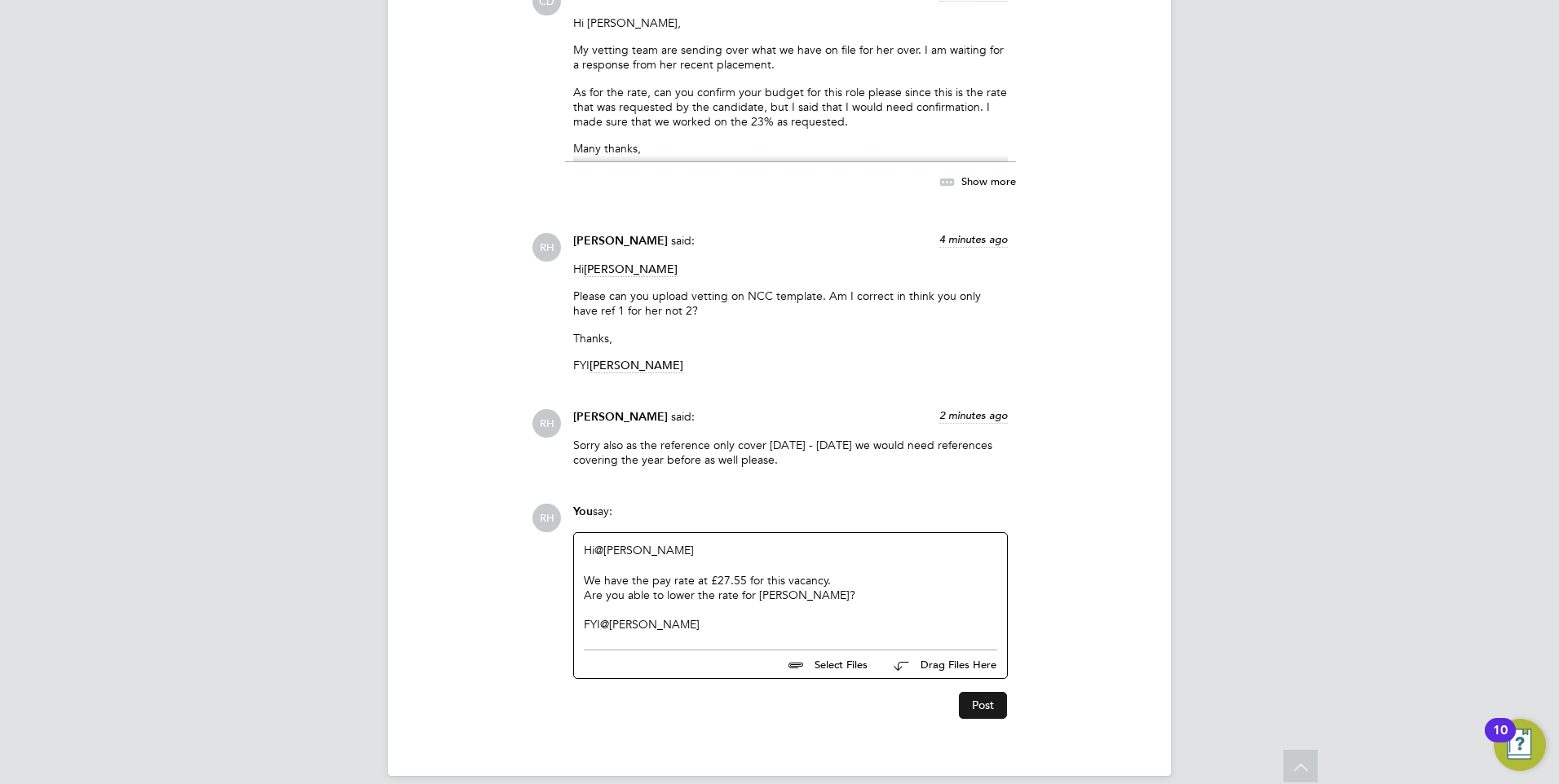
click at [976, 702] on button "Post" at bounding box center [983, 705] width 48 height 26
